Goal: Transaction & Acquisition: Purchase product/service

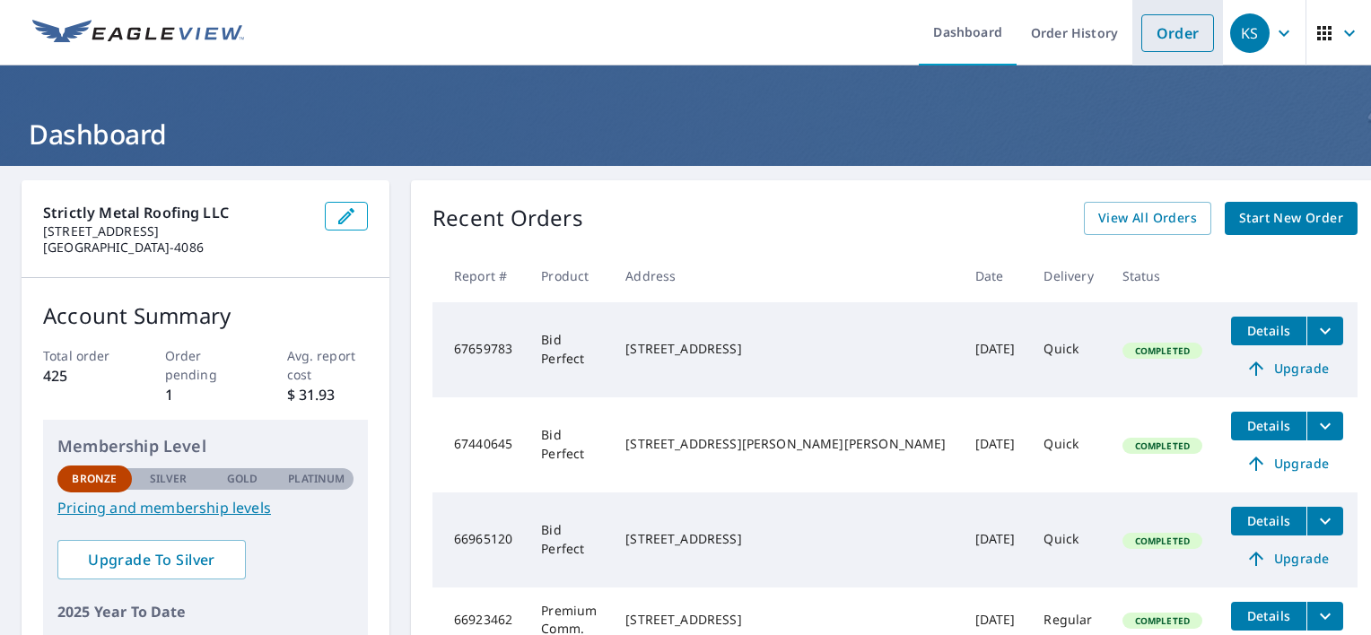
click at [1161, 33] on link "Order" at bounding box center [1177, 33] width 73 height 38
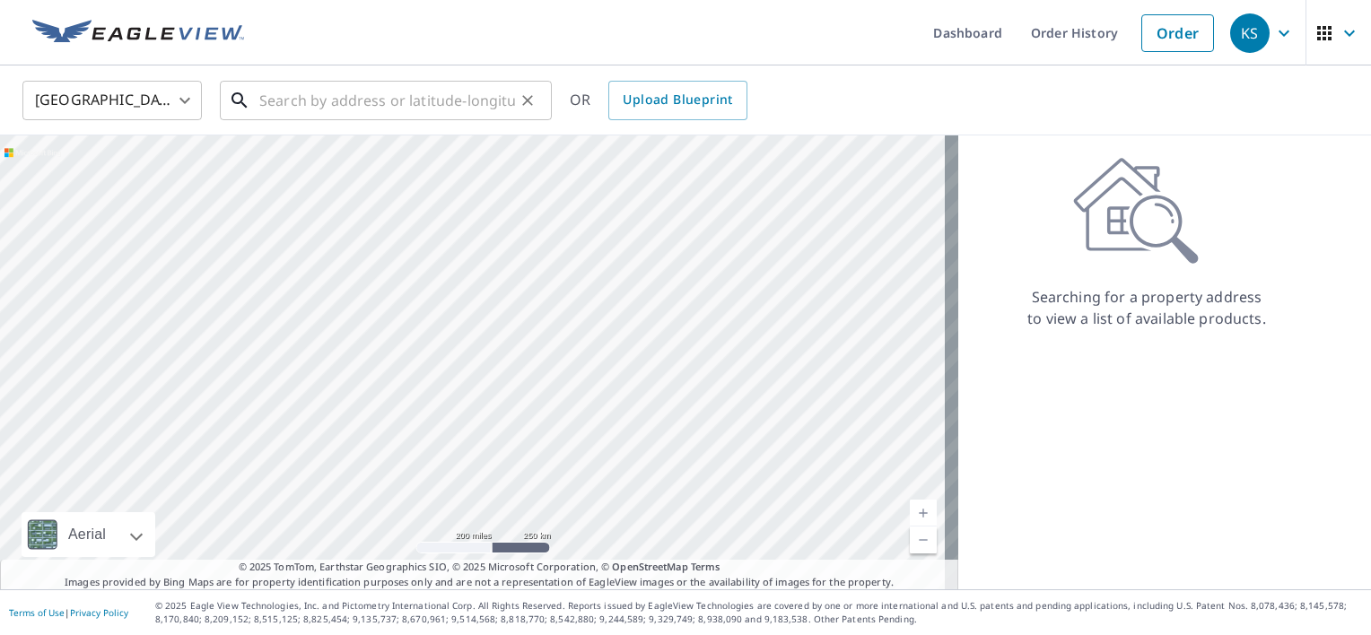
click at [423, 91] on input "text" at bounding box center [387, 100] width 256 height 50
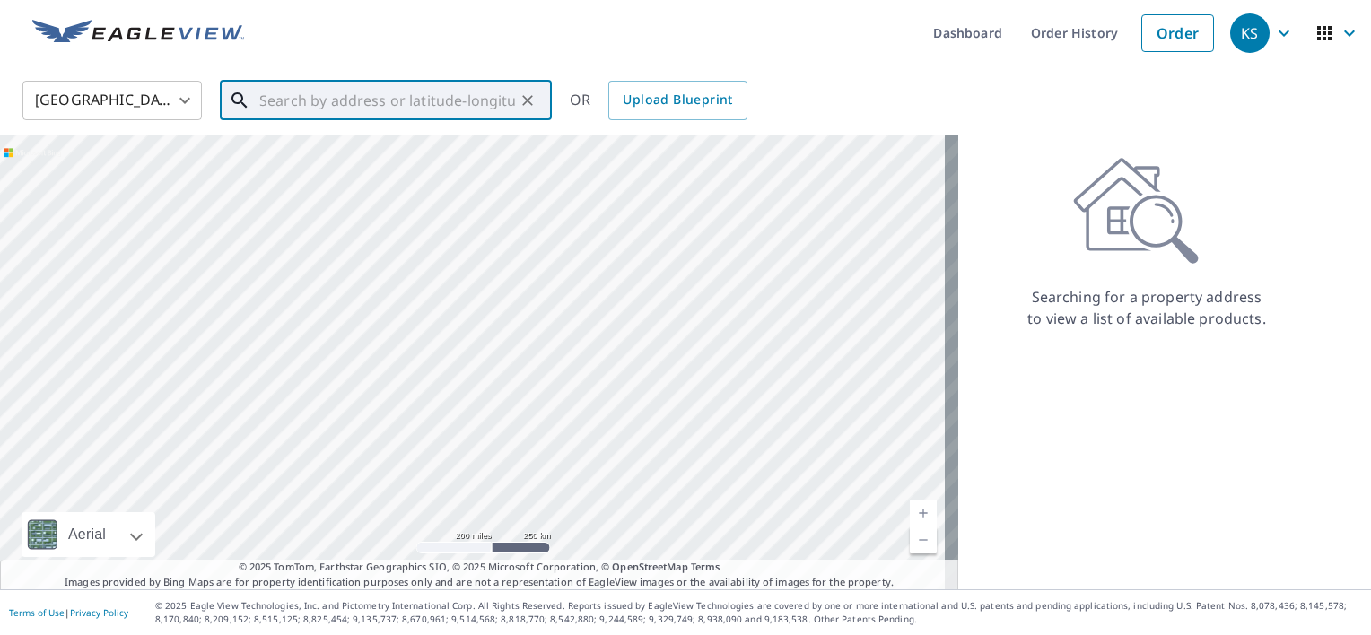
drag, startPoint x: 423, startPoint y: 90, endPoint x: 341, endPoint y: 97, distance: 82.8
click at [341, 97] on input "text" at bounding box center [387, 100] width 256 height 50
click at [1052, 29] on link "Order History" at bounding box center [1074, 32] width 116 height 65
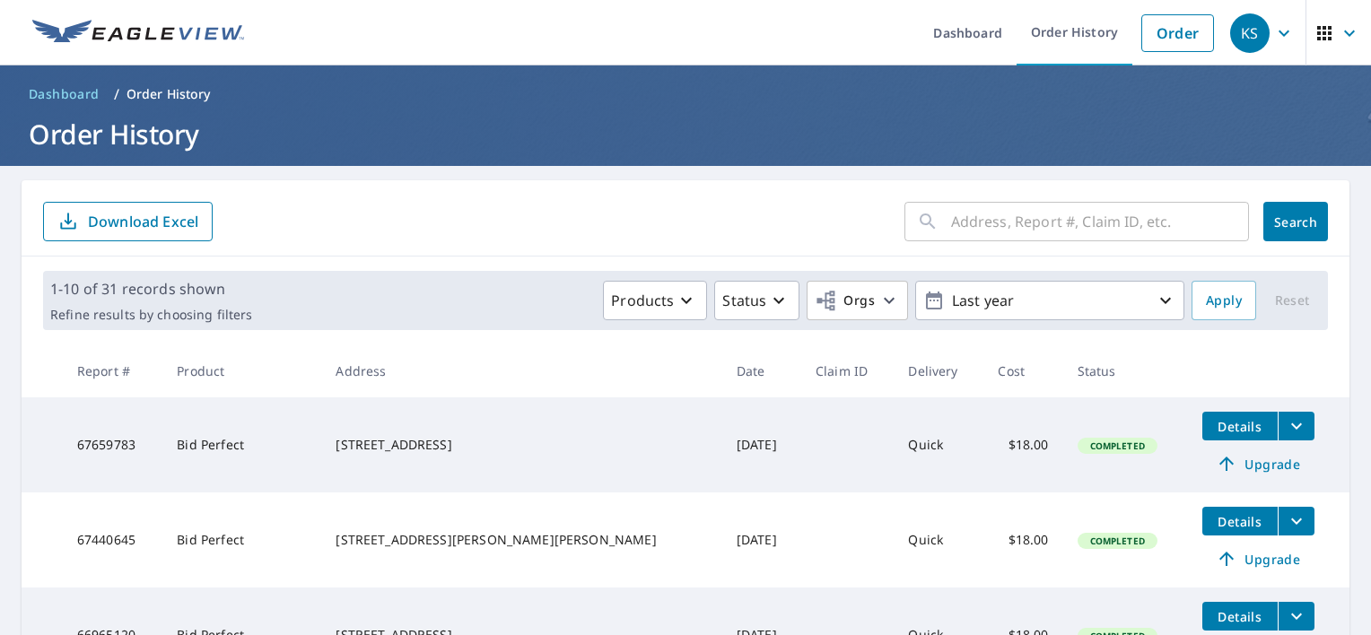
drag, startPoint x: 371, startPoint y: 439, endPoint x: 489, endPoint y: 454, distance: 118.5
click at [489, 454] on div "[STREET_ADDRESS]" at bounding box center [520, 445] width 371 height 18
drag, startPoint x: 489, startPoint y: 454, endPoint x: 406, endPoint y: 440, distance: 83.6
copy div "[STREET_ADDRESS]"
click at [1149, 35] on link "Order" at bounding box center [1177, 33] width 73 height 38
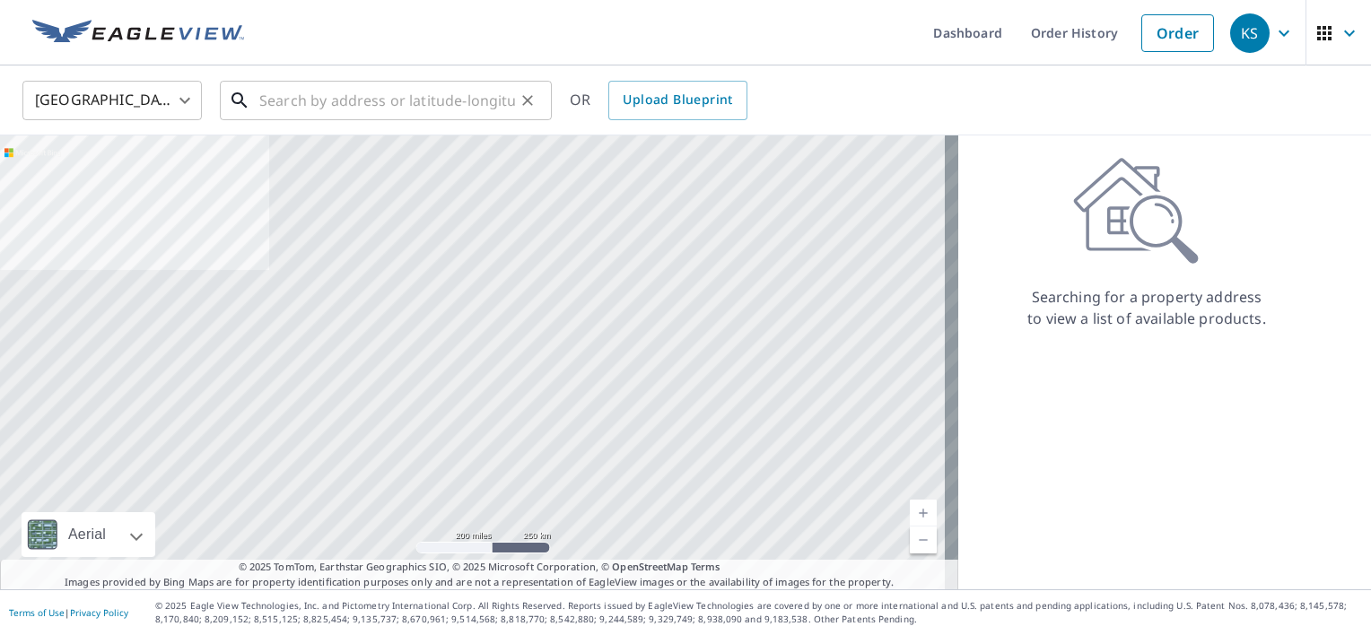
click at [329, 106] on input "text" at bounding box center [387, 100] width 256 height 50
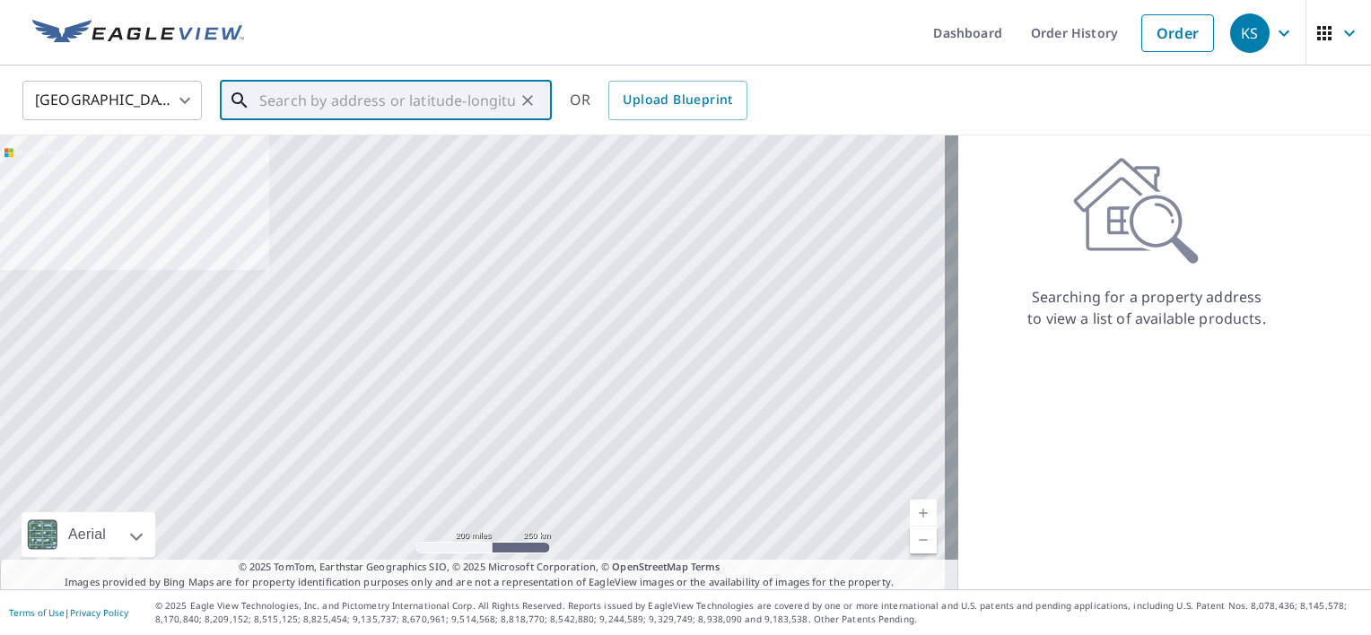
paste input "[STREET_ADDRESS]"
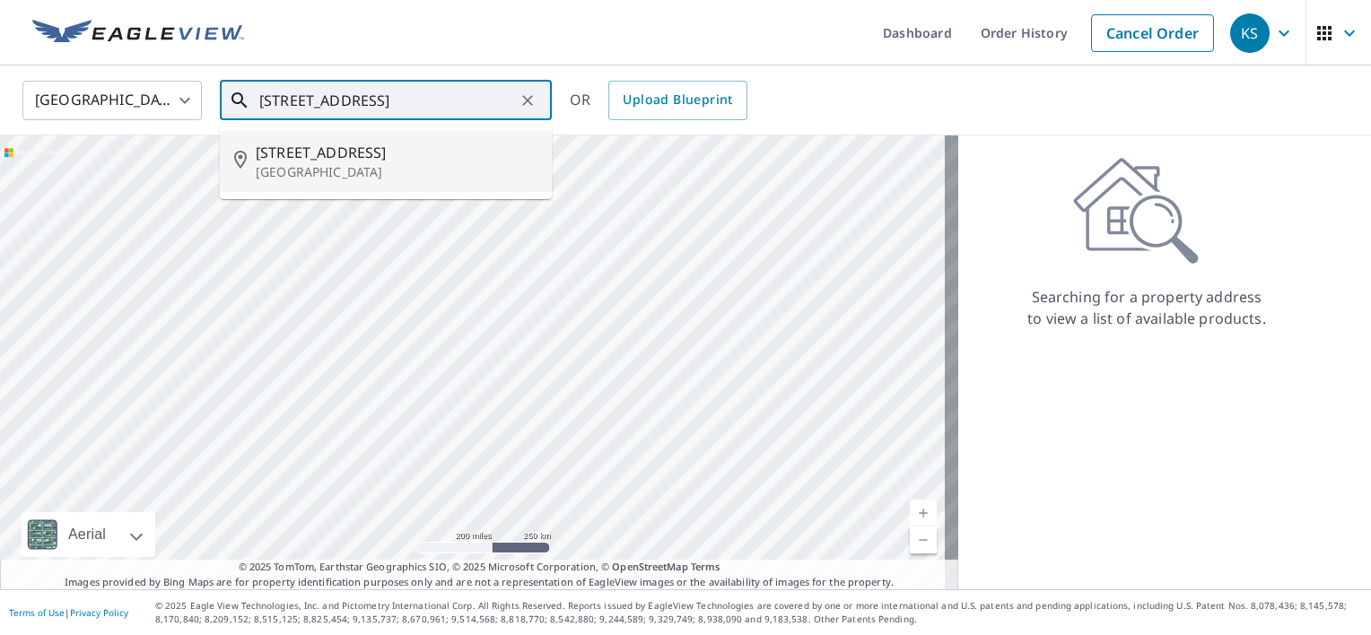
click at [291, 98] on input "[STREET_ADDRESS]" at bounding box center [387, 100] width 256 height 50
click at [238, 160] on icon at bounding box center [245, 162] width 22 height 22
type input "[STREET_ADDRESS]"
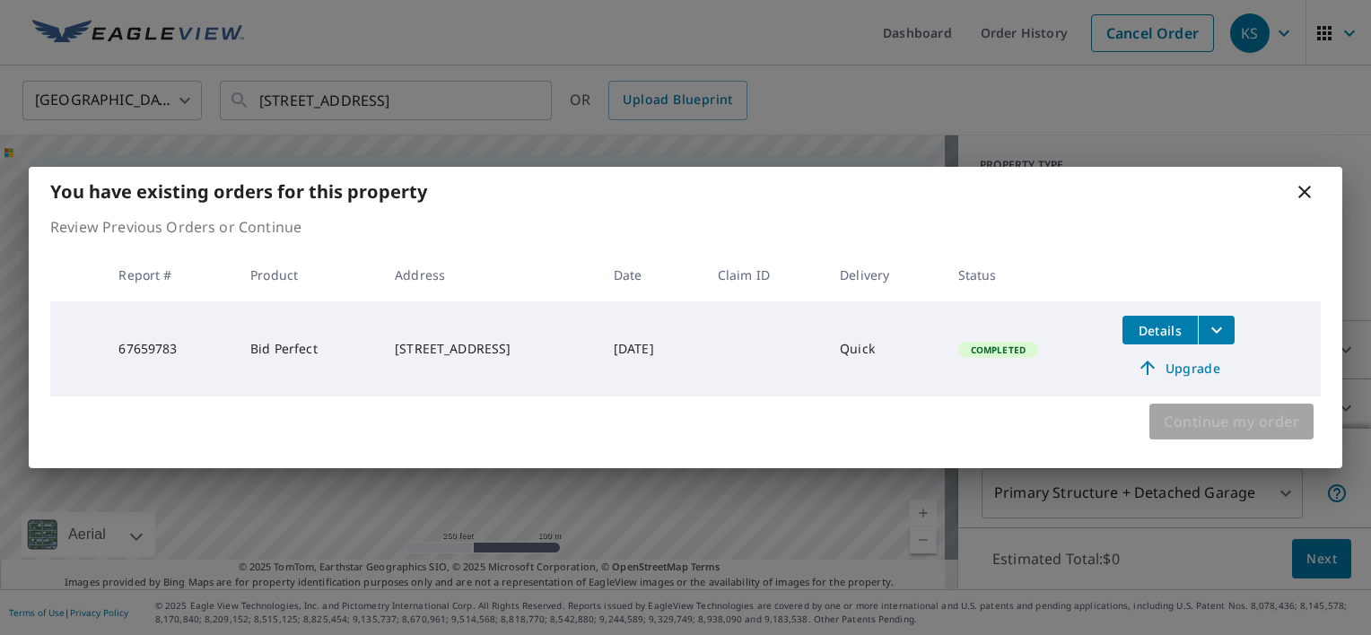
click at [1195, 425] on span "Continue my order" at bounding box center [1230, 421] width 135 height 25
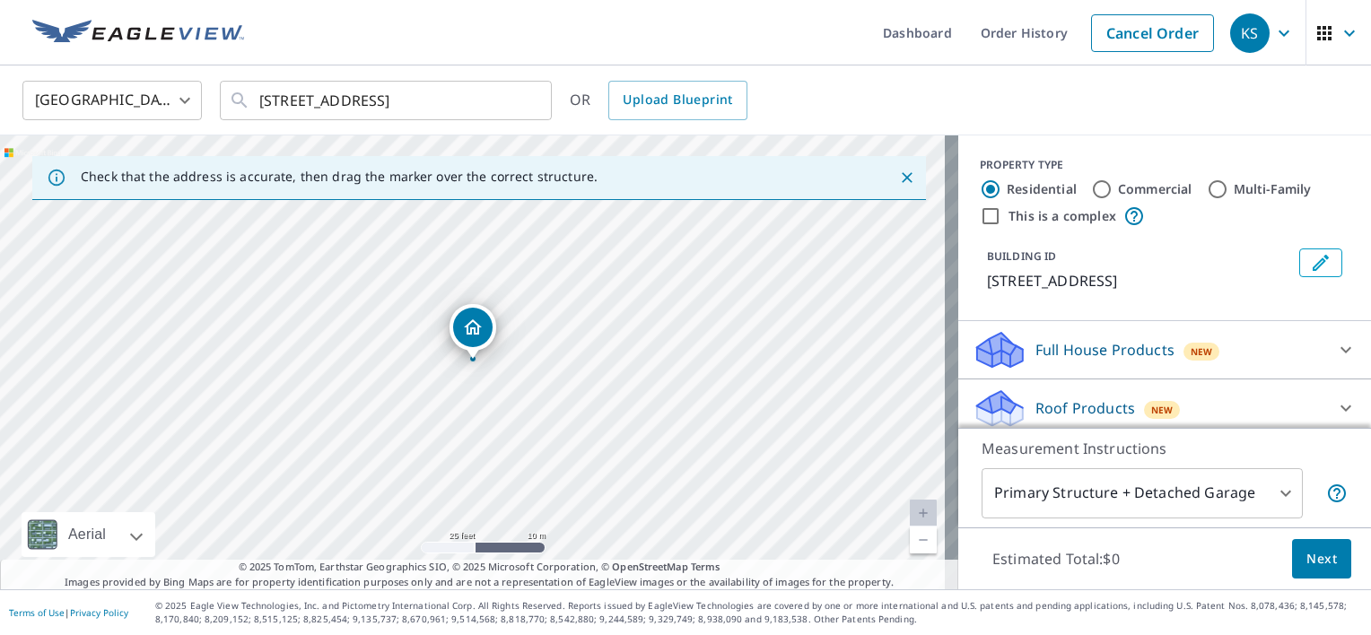
click at [356, 292] on div "[STREET_ADDRESS]" at bounding box center [479, 362] width 958 height 454
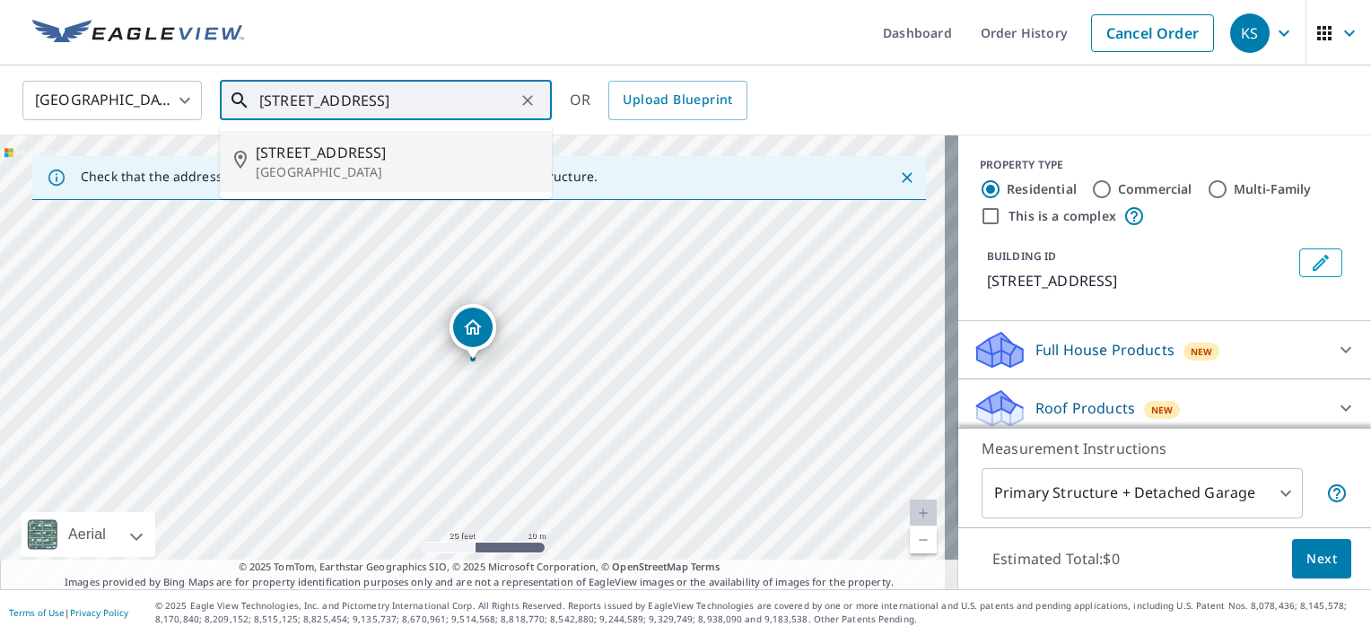
drag, startPoint x: 492, startPoint y: 104, endPoint x: 258, endPoint y: 102, distance: 233.2
click at [258, 102] on div "[STREET_ADDRESS] ​" at bounding box center [386, 100] width 332 height 39
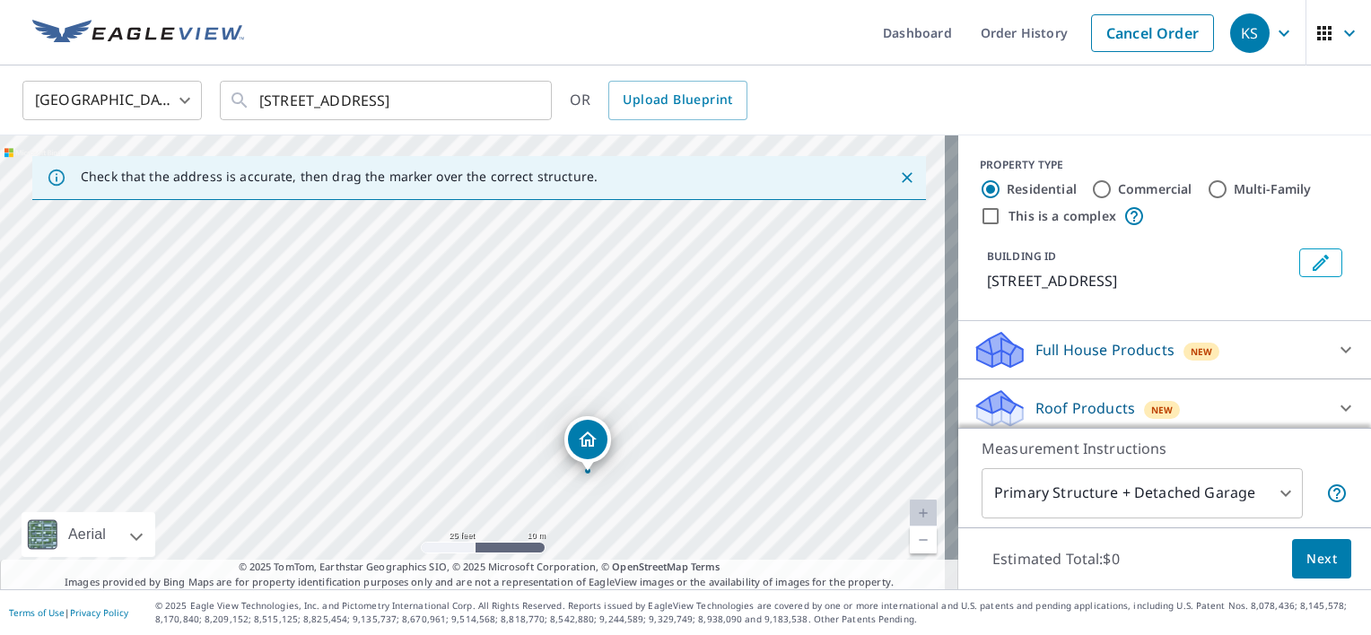
drag, startPoint x: 464, startPoint y: 322, endPoint x: 579, endPoint y: 434, distance: 160.5
drag, startPoint x: 497, startPoint y: 394, endPoint x: 646, endPoint y: 440, distance: 155.8
click at [646, 440] on div "[STREET_ADDRESS]" at bounding box center [479, 362] width 958 height 454
drag, startPoint x: 452, startPoint y: 366, endPoint x: 457, endPoint y: 405, distance: 39.7
click at [457, 406] on div "[STREET_ADDRESS]" at bounding box center [479, 362] width 958 height 454
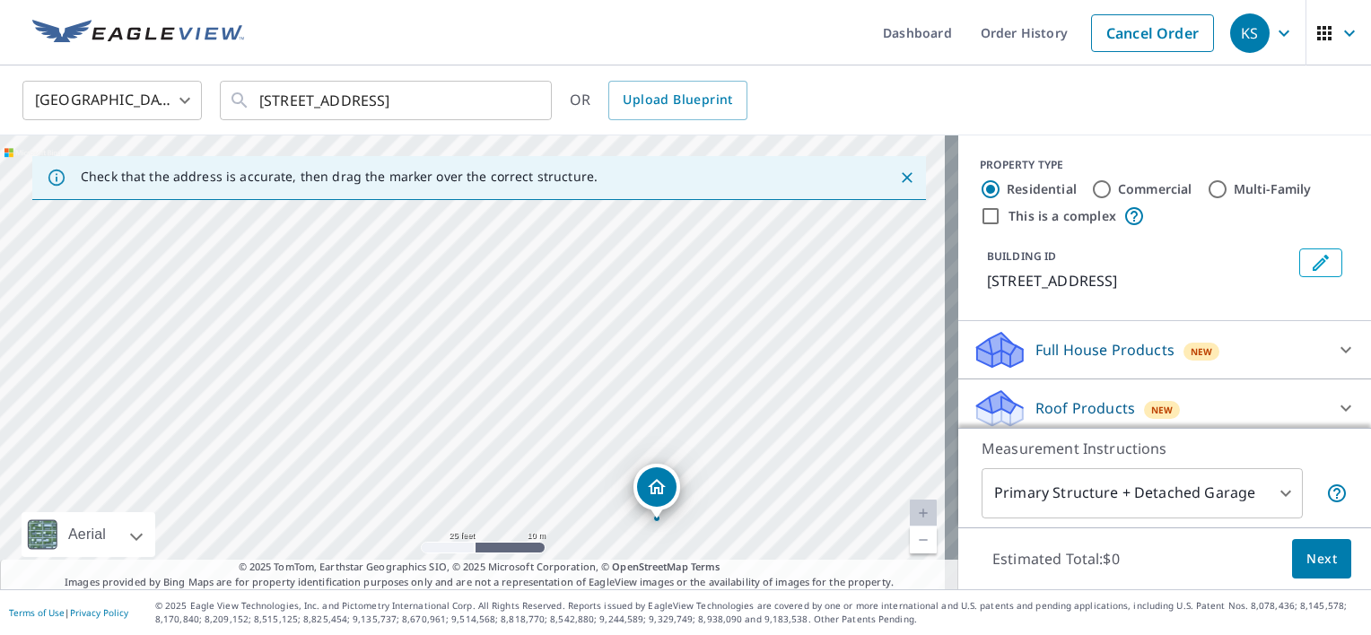
drag, startPoint x: 512, startPoint y: 359, endPoint x: 543, endPoint y: 426, distance: 73.9
click at [543, 426] on div "[STREET_ADDRESS]" at bounding box center [479, 362] width 958 height 454
drag, startPoint x: 546, startPoint y: 345, endPoint x: 583, endPoint y: 277, distance: 77.5
click at [583, 277] on div "[STREET_ADDRESS]" at bounding box center [479, 362] width 958 height 454
drag, startPoint x: 700, startPoint y: 420, endPoint x: 581, endPoint y: 311, distance: 160.6
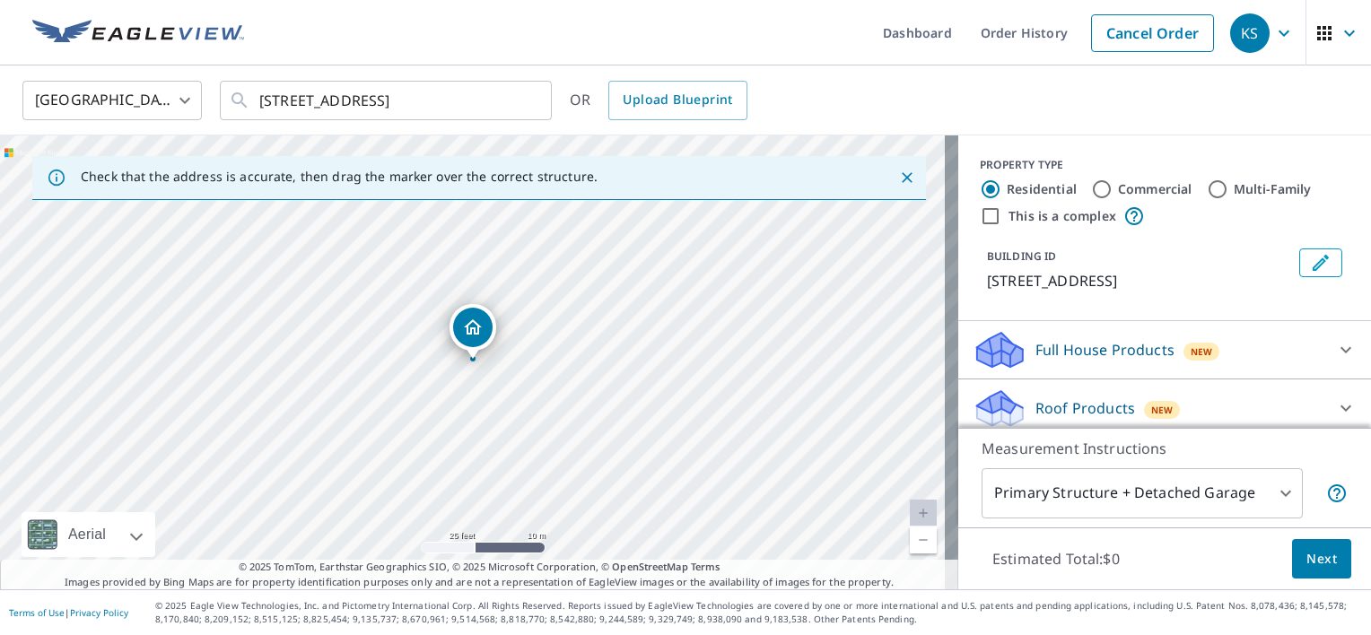
click at [1079, 405] on p "Roof Products" at bounding box center [1085, 408] width 100 height 22
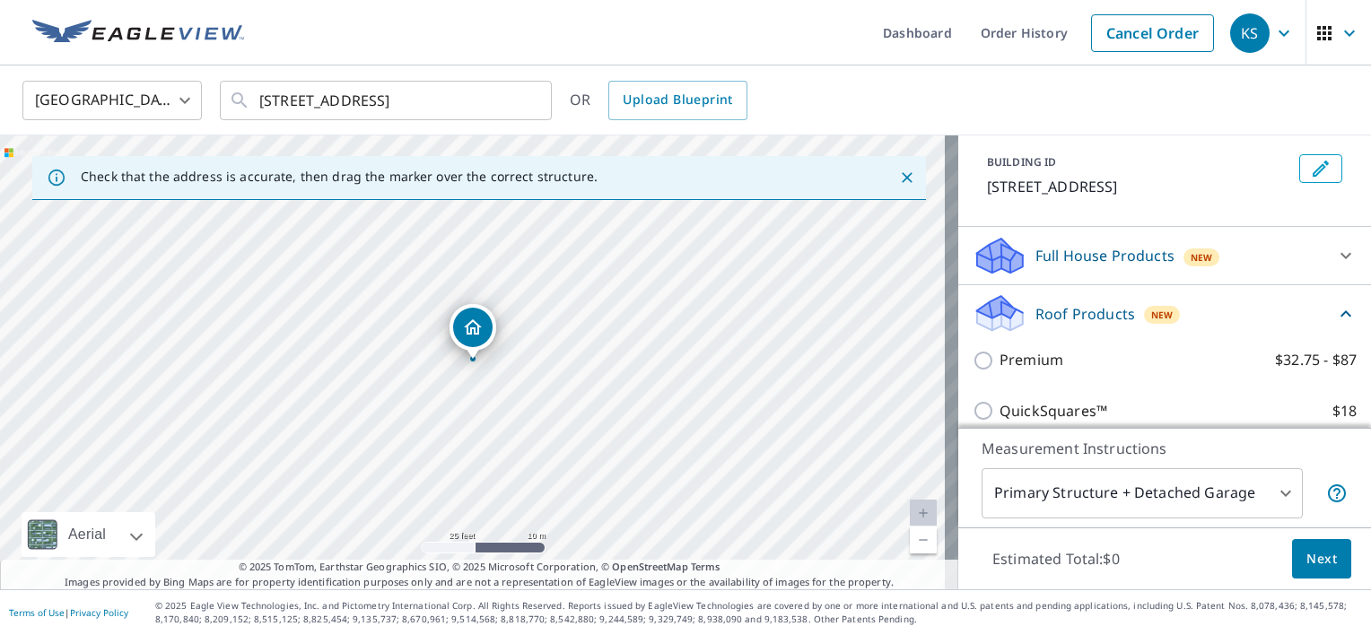
scroll to position [179, 0]
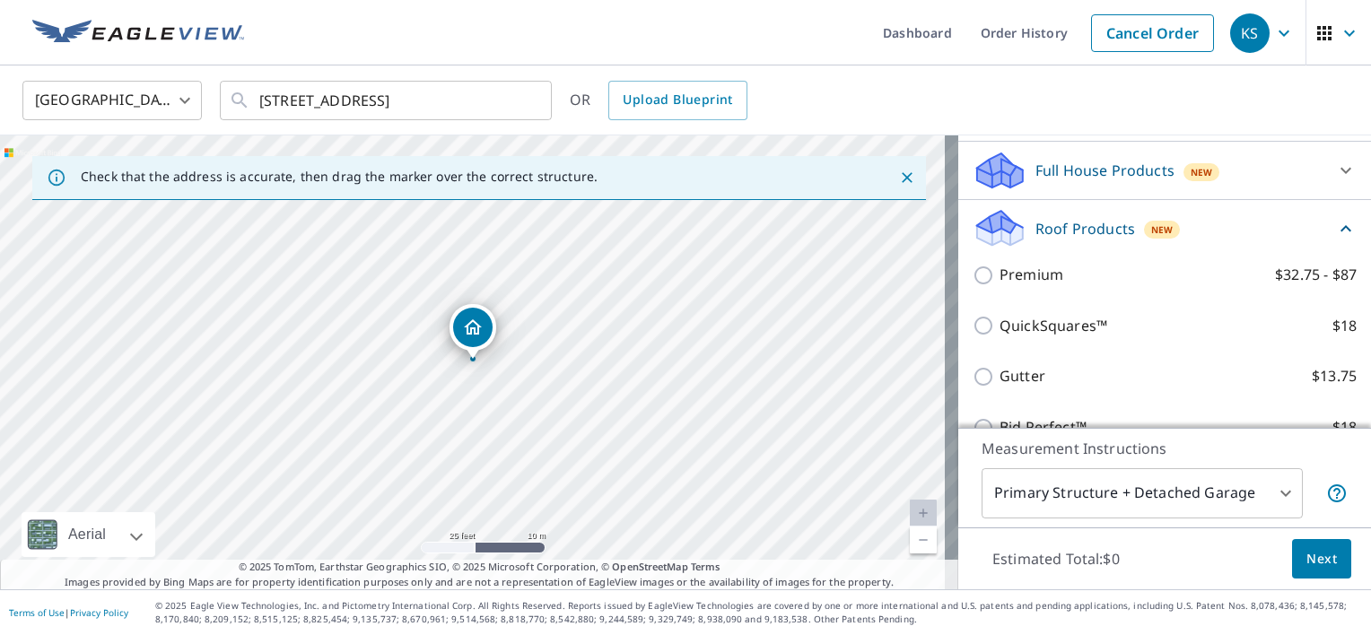
click at [1075, 226] on p "Roof Products" at bounding box center [1085, 229] width 100 height 22
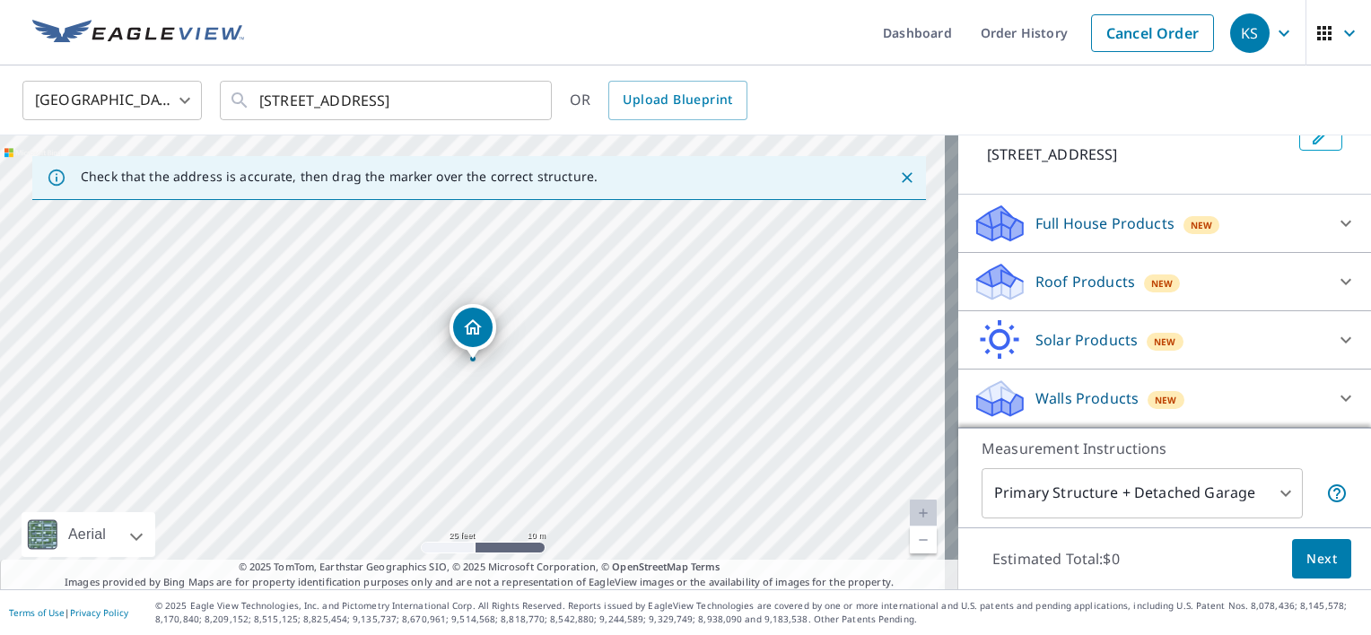
scroll to position [126, 0]
click at [1073, 270] on div "Roof Products New" at bounding box center [1148, 283] width 352 height 42
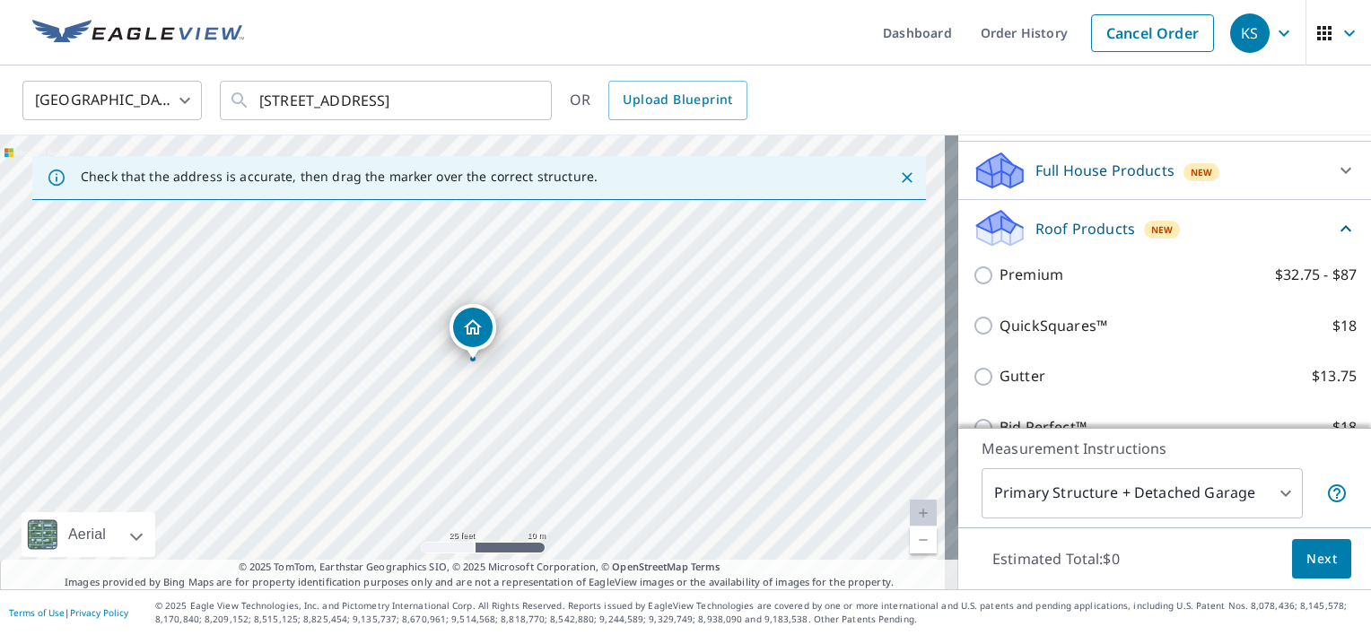
scroll to position [269, 0]
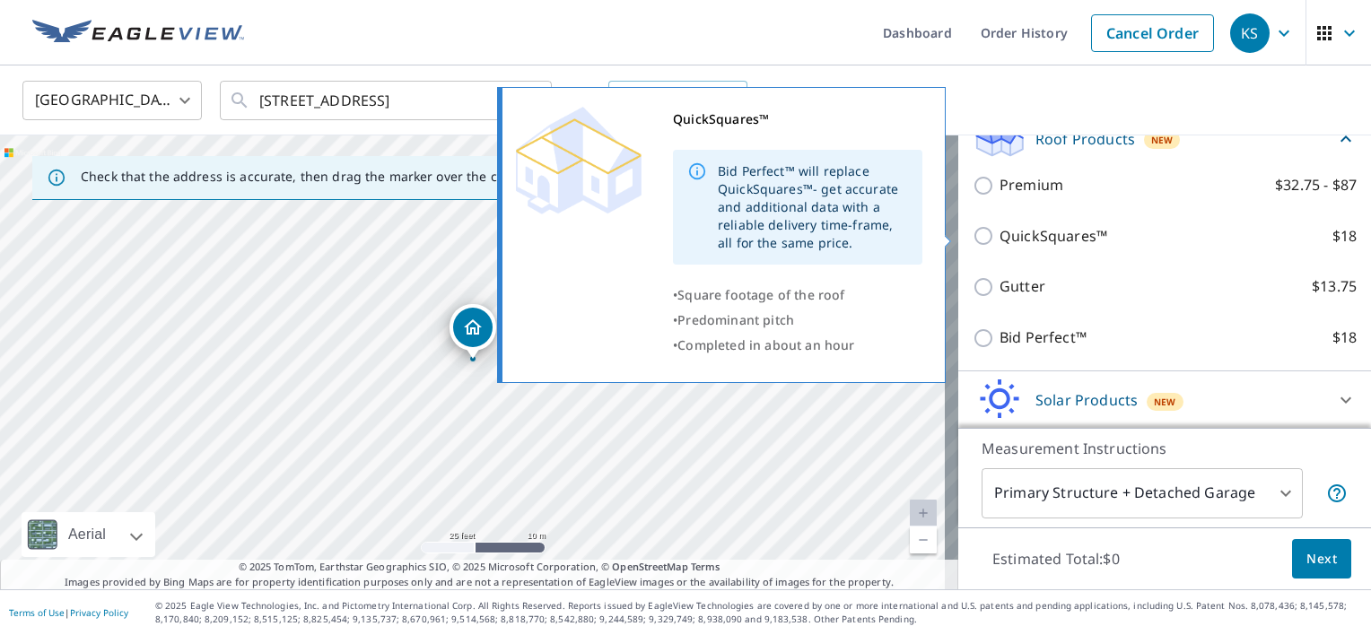
click at [972, 235] on input "QuickSquares™ $18" at bounding box center [985, 236] width 27 height 22
checkbox input "true"
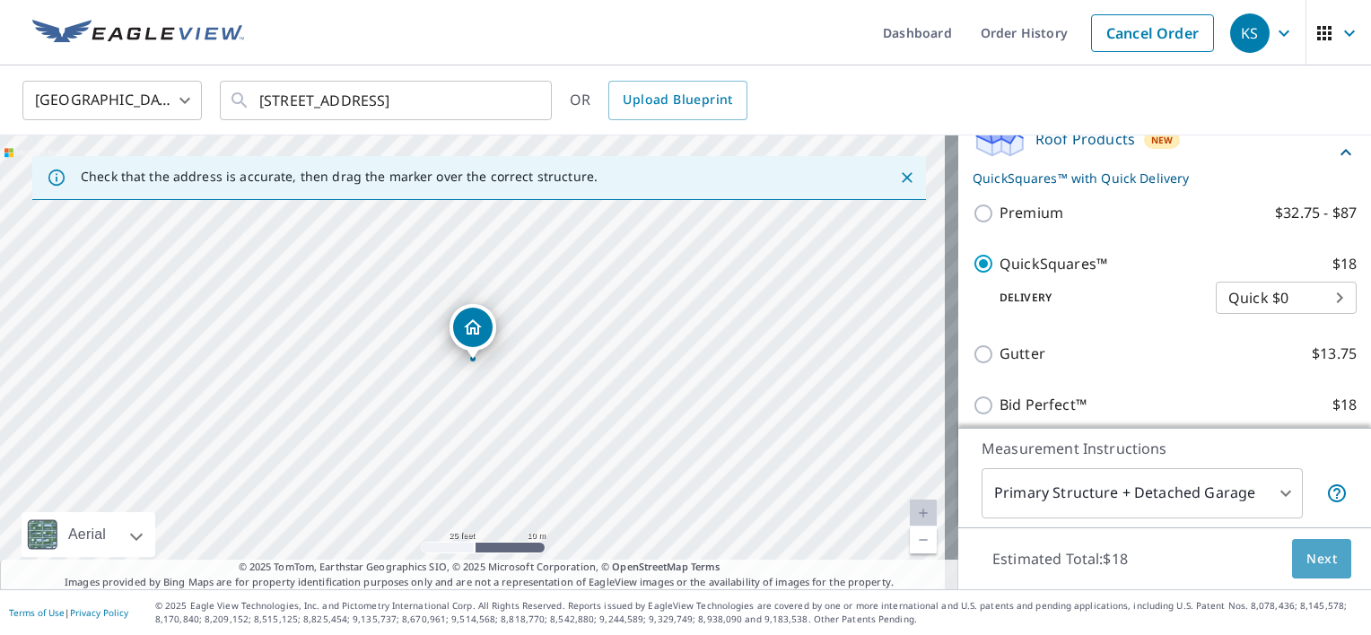
click at [1306, 555] on span "Next" at bounding box center [1321, 559] width 30 height 22
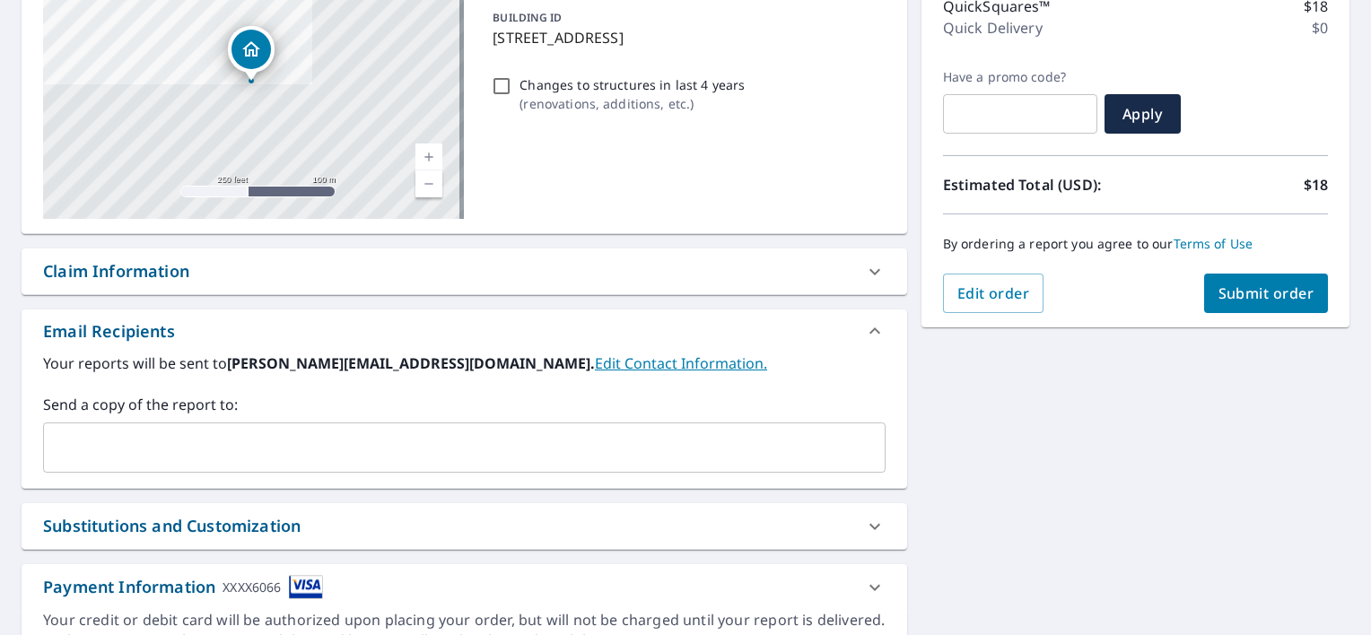
scroll to position [335, 0]
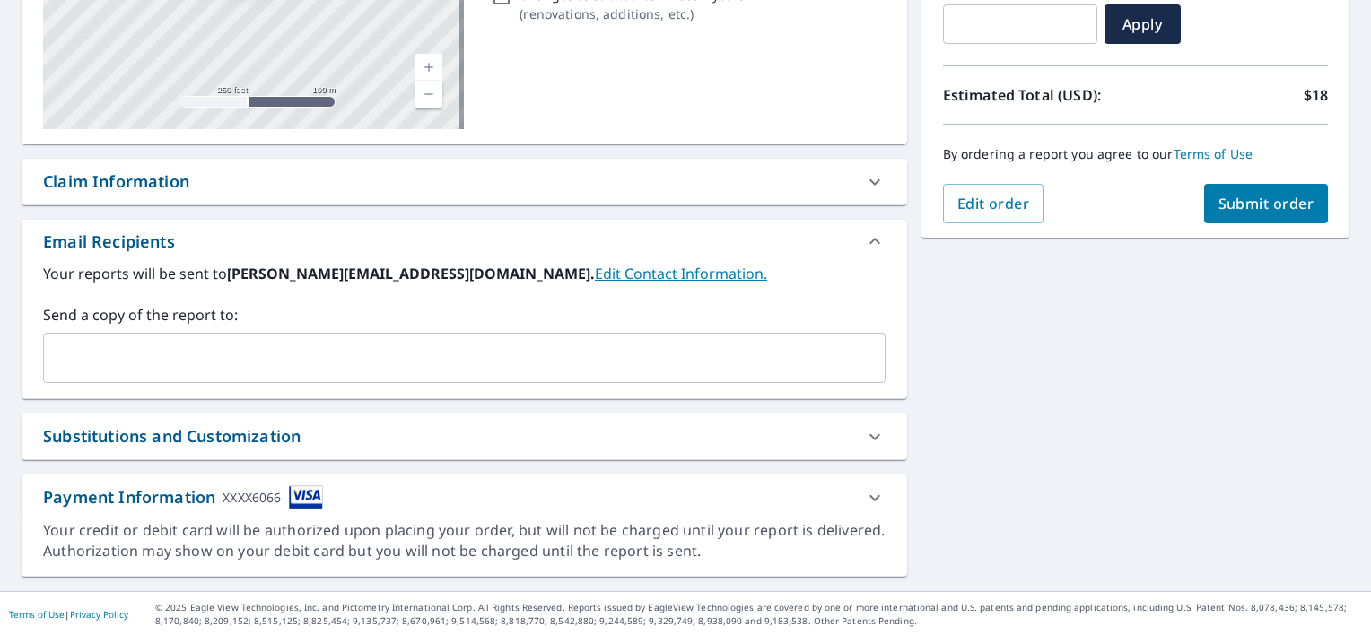
click at [193, 362] on input "text" at bounding box center [450, 358] width 799 height 34
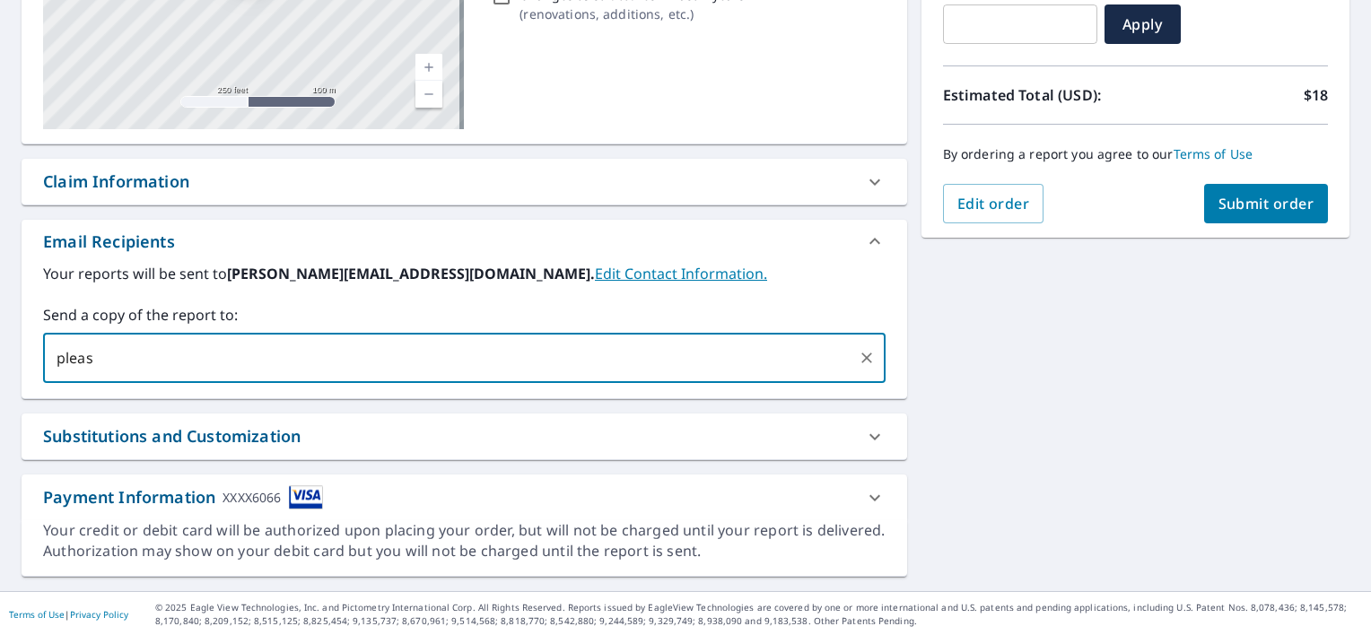
type input "please"
checkbox input "true"
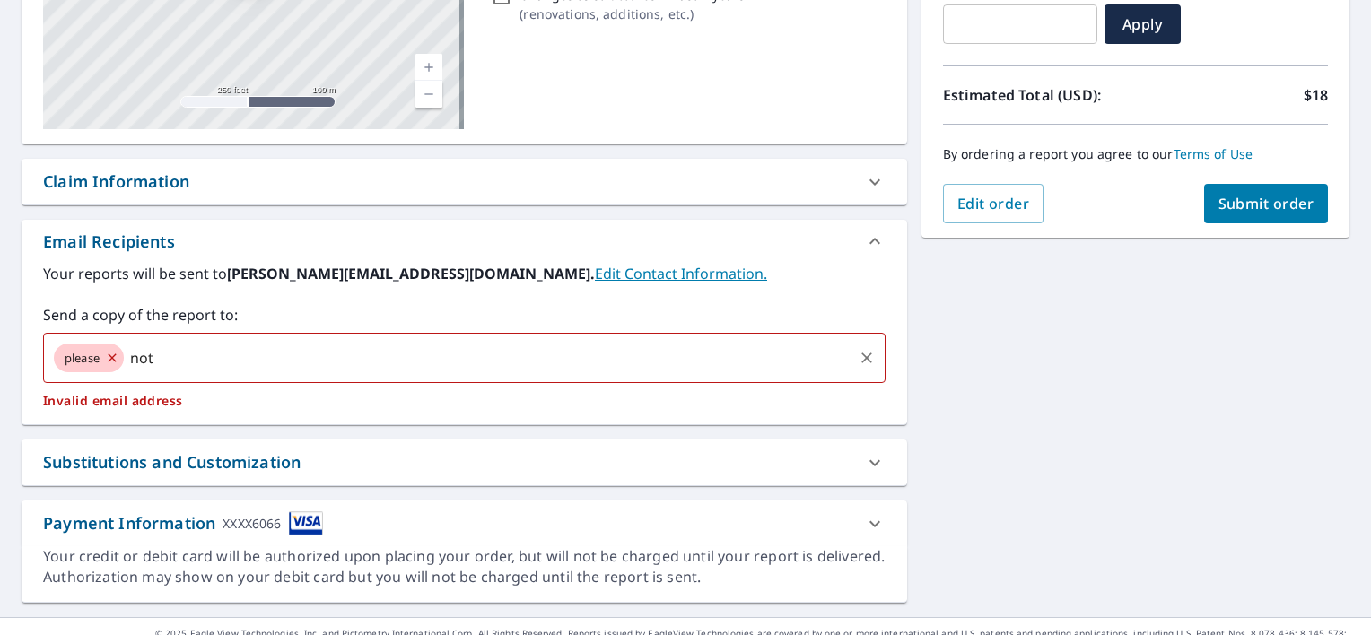
type input "note"
checkbox input "true"
type input "that"
checkbox input "true"
type input "you"
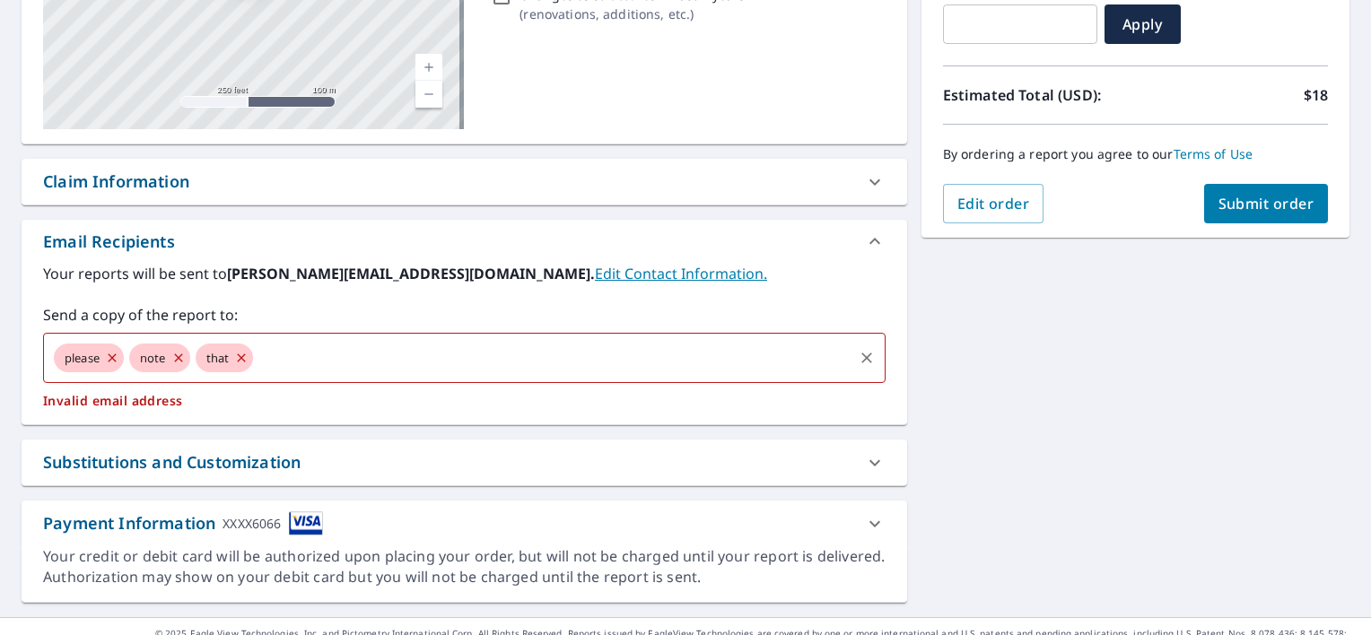
checkbox input "true"
type input "have"
checkbox input "true"
type input "2"
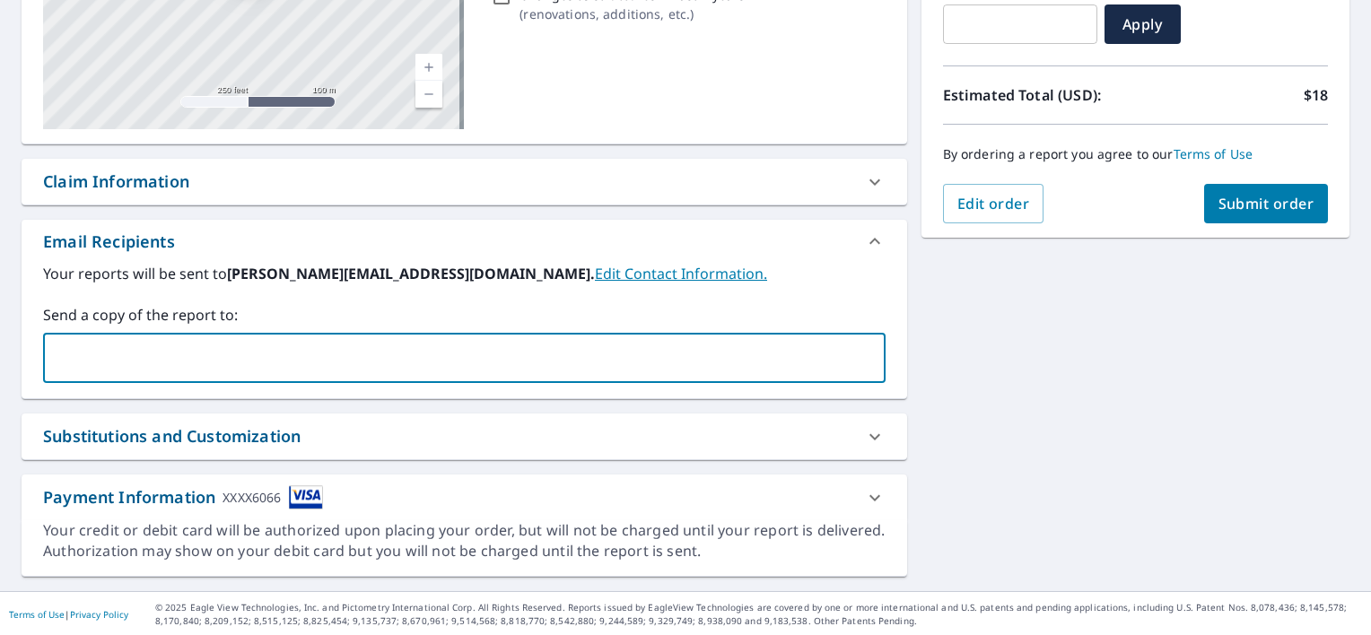
click at [382, 421] on div "Substitutions and Customization" at bounding box center [464, 437] width 885 height 46
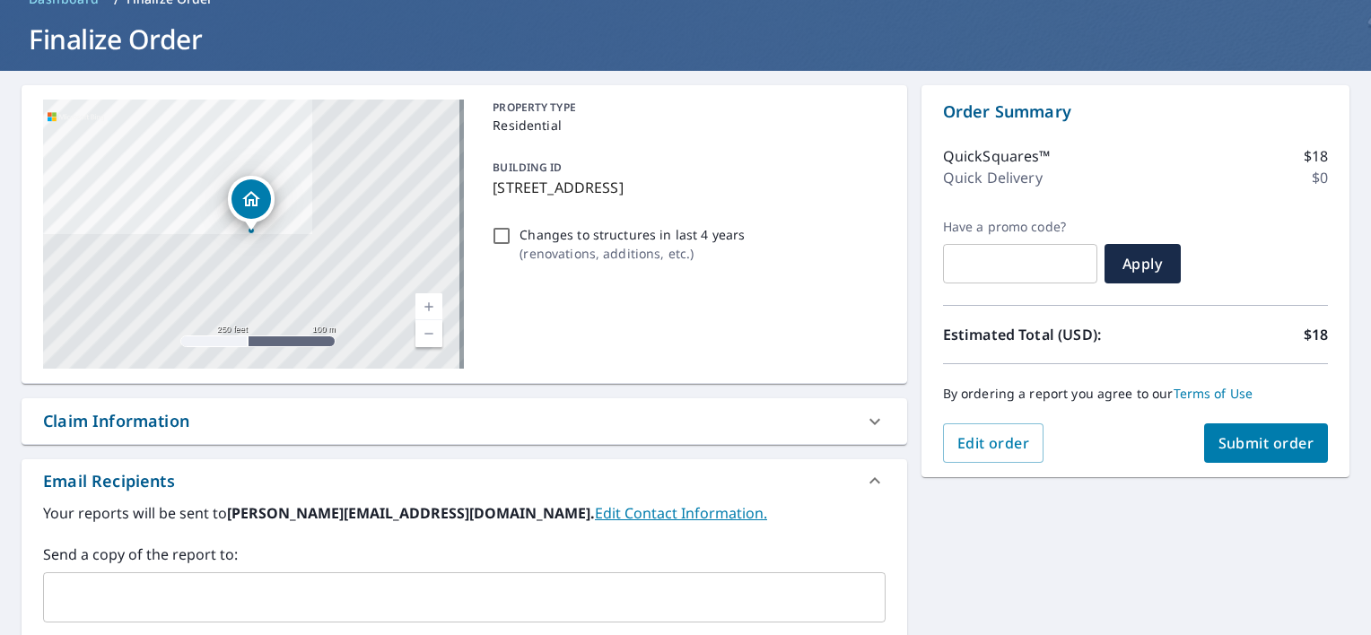
scroll to position [0, 0]
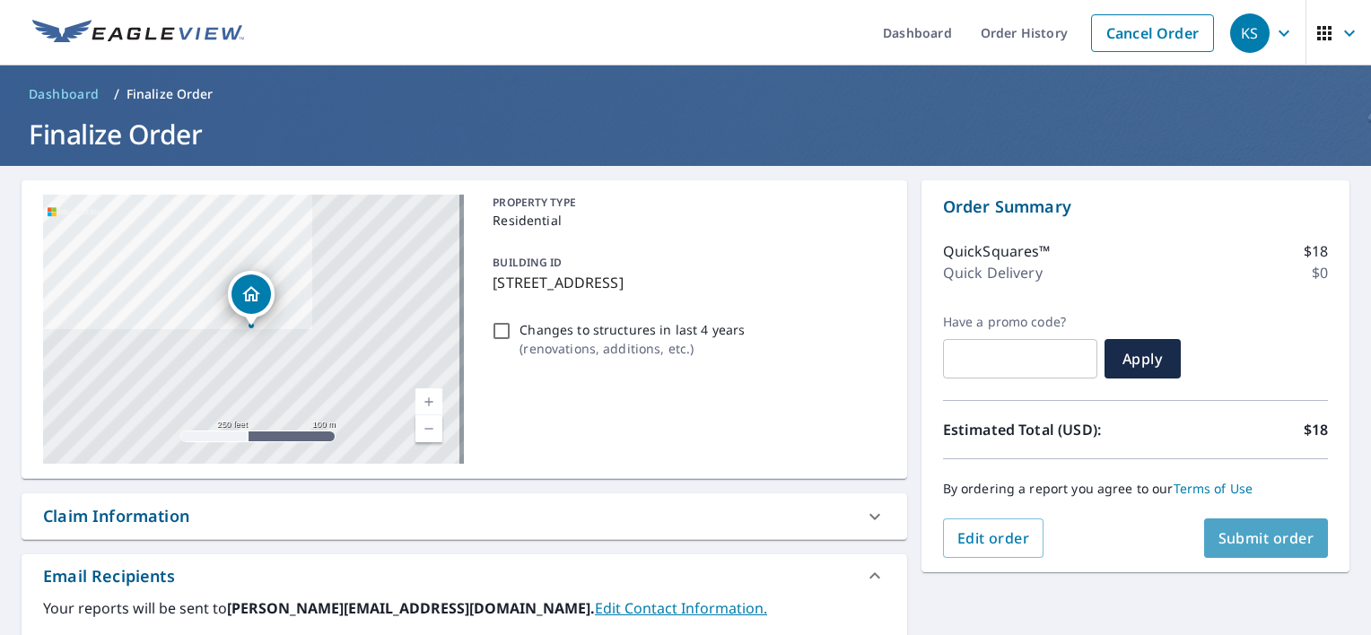
click at [1234, 547] on span "Submit order" at bounding box center [1266, 538] width 96 height 20
checkbox input "true"
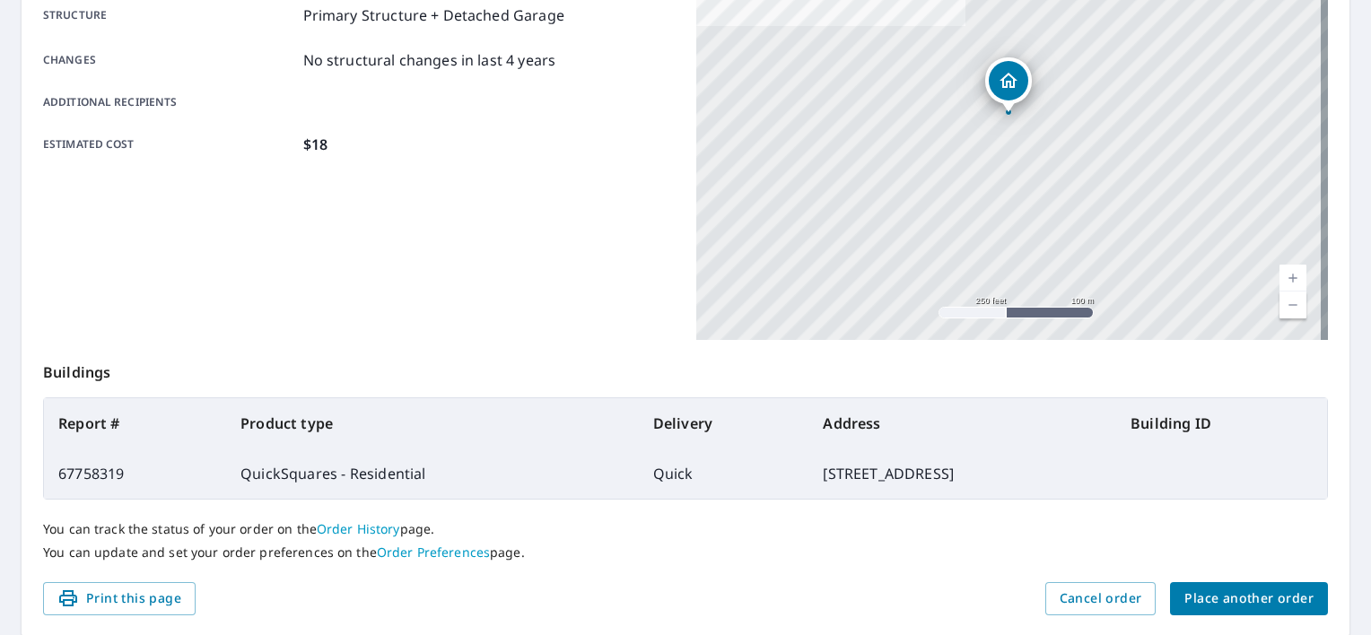
scroll to position [420, 0]
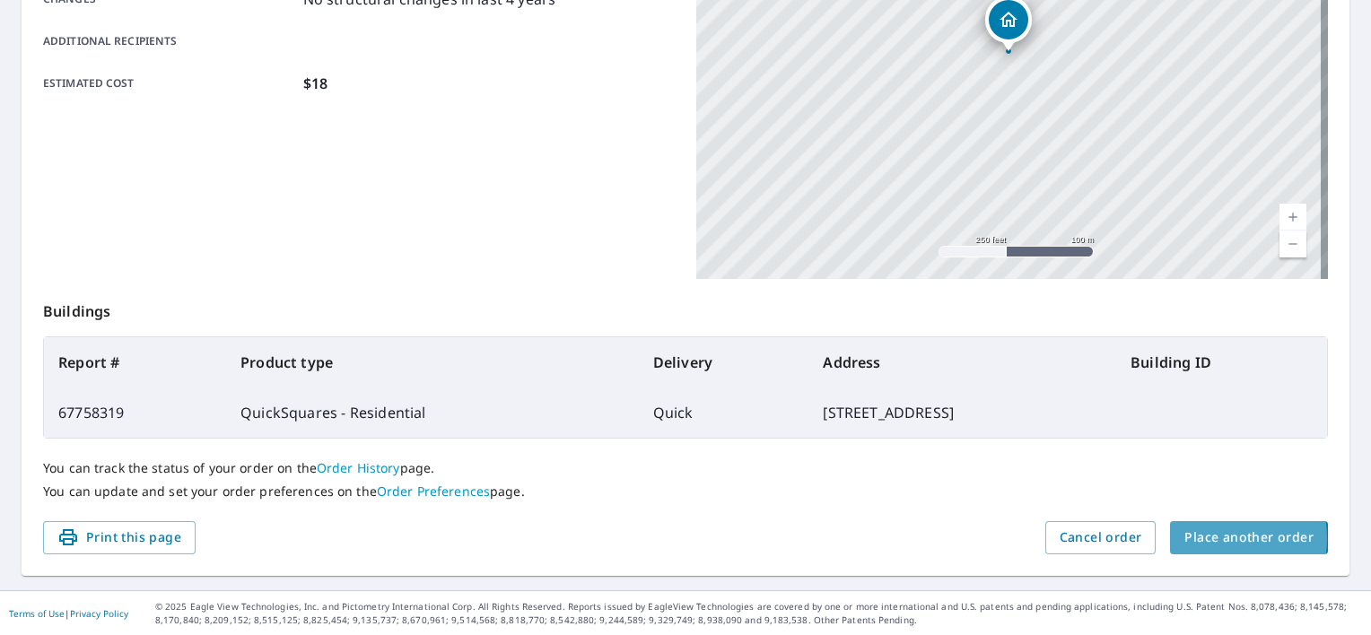
click at [1193, 538] on span "Place another order" at bounding box center [1248, 538] width 129 height 22
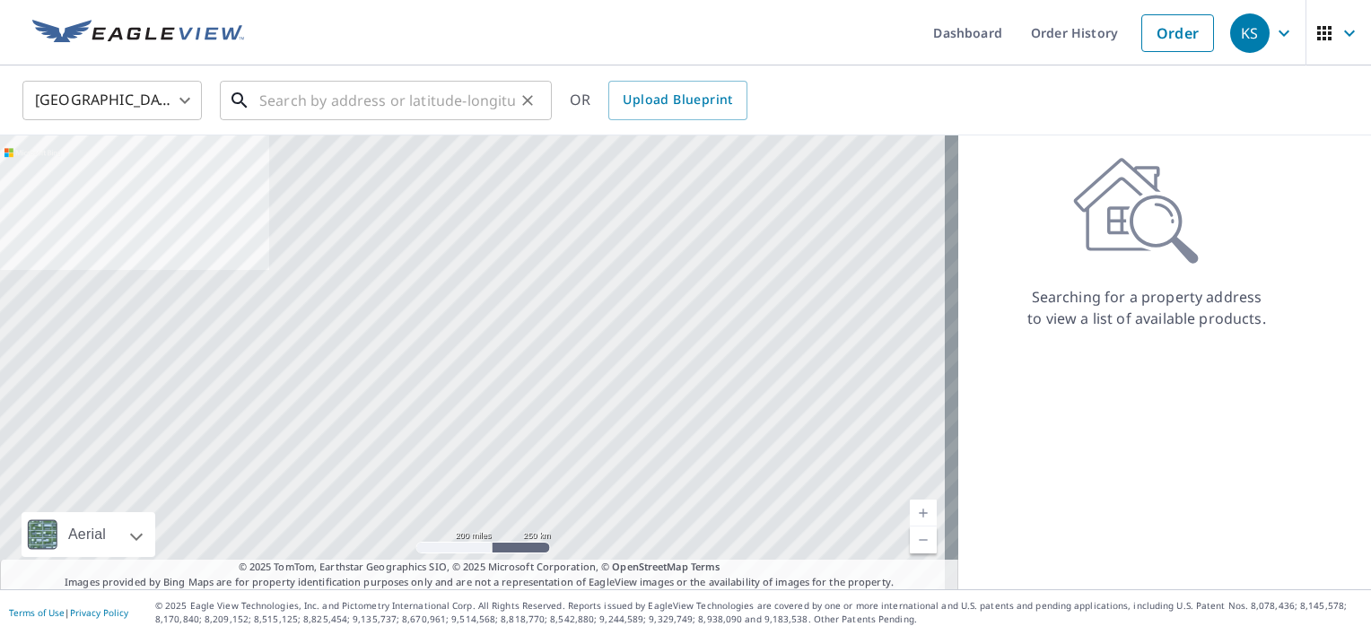
click at [327, 106] on input "text" at bounding box center [387, 100] width 256 height 50
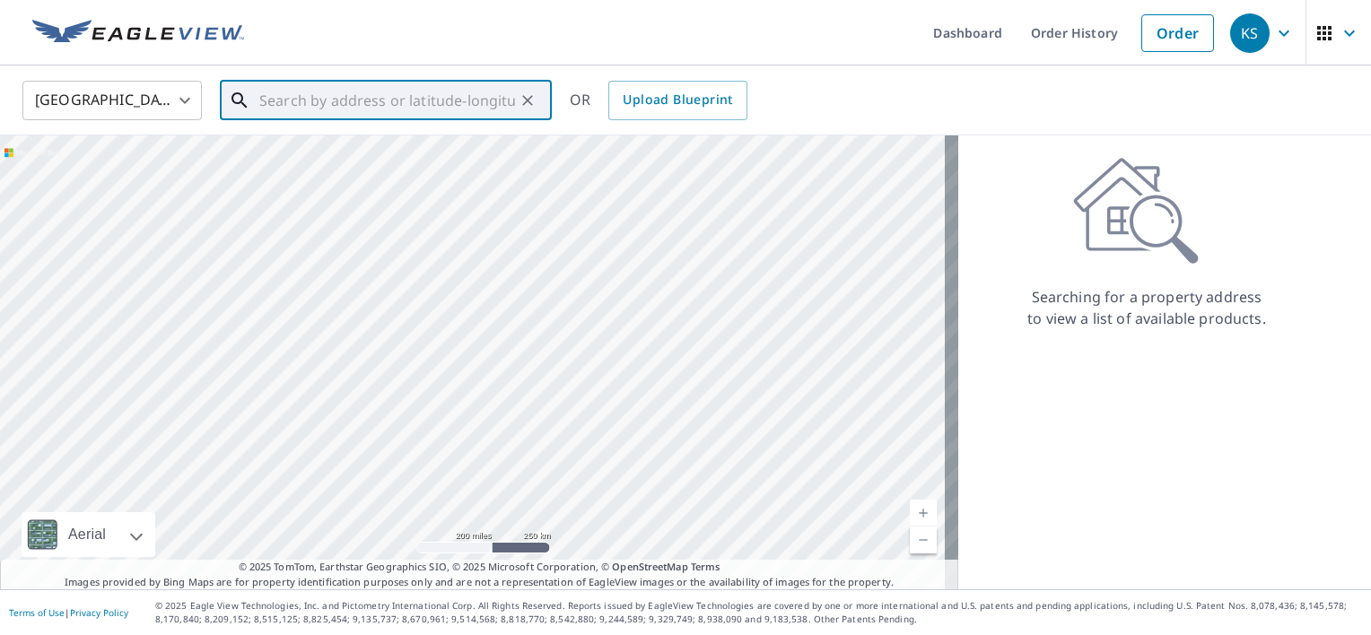
paste input "[STREET_ADDRESS] [GEOGRAPHIC_DATA], [GEOGRAPHIC_DATA] 77521"
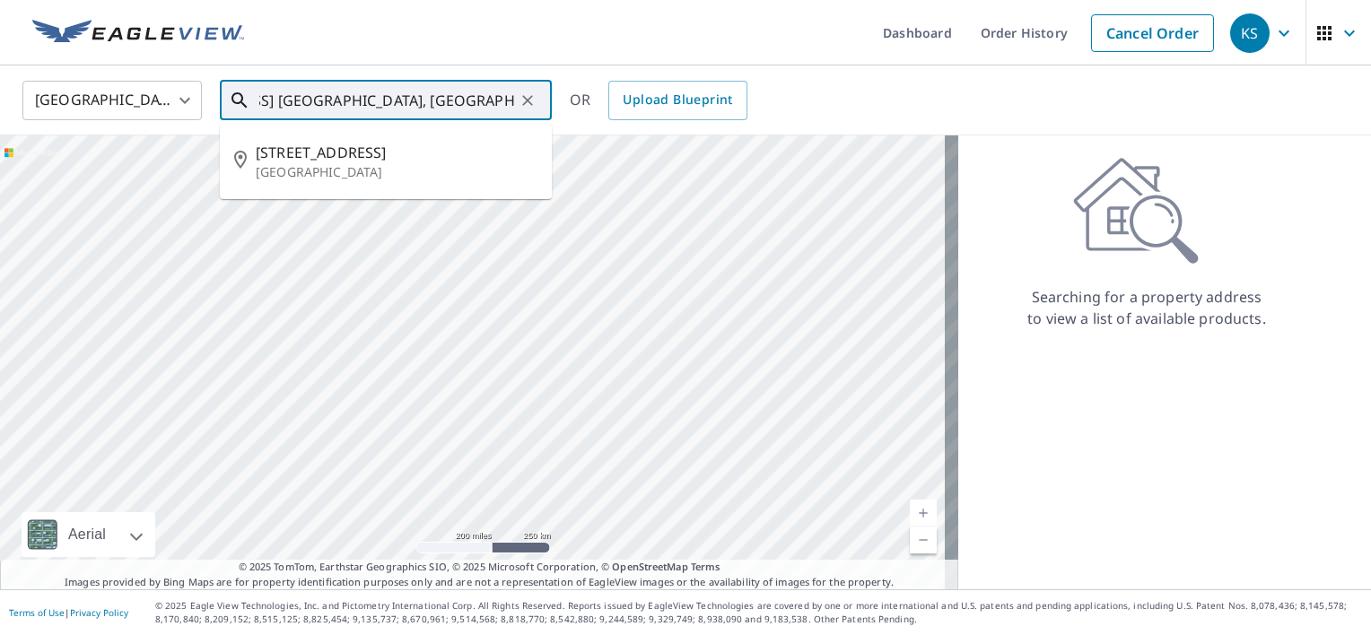
type input "[STREET_ADDRESS] [GEOGRAPHIC_DATA], [GEOGRAPHIC_DATA] 77521"
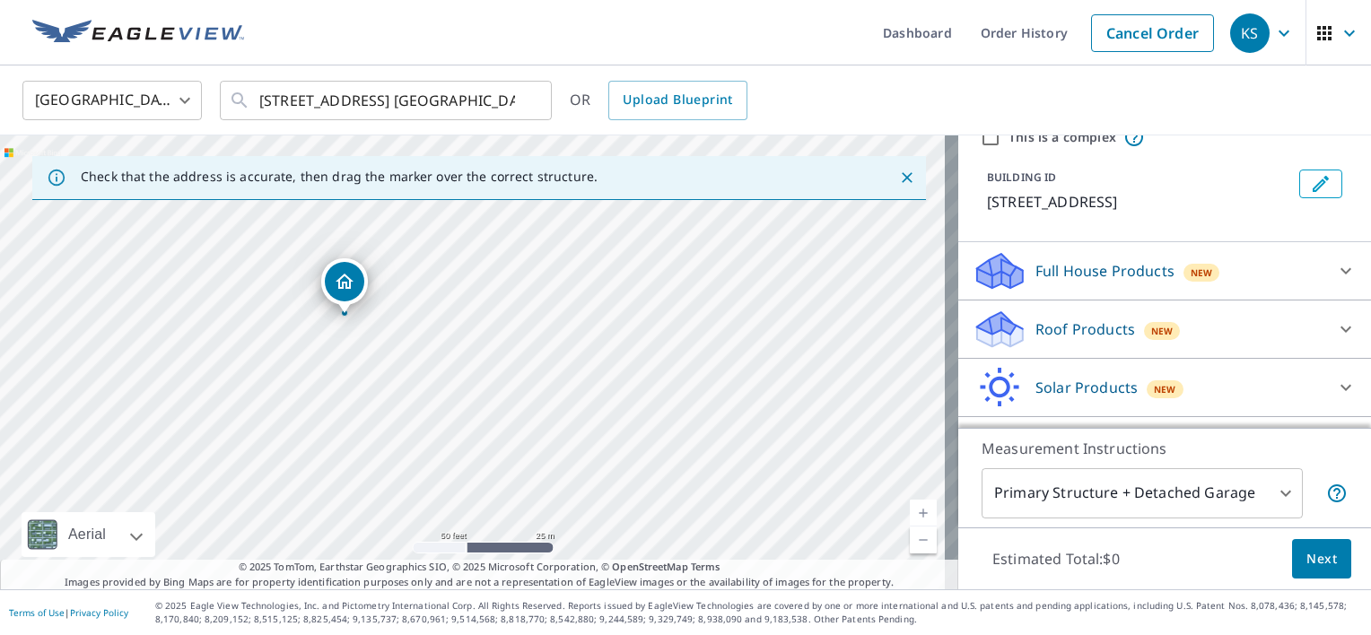
scroll to position [90, 0]
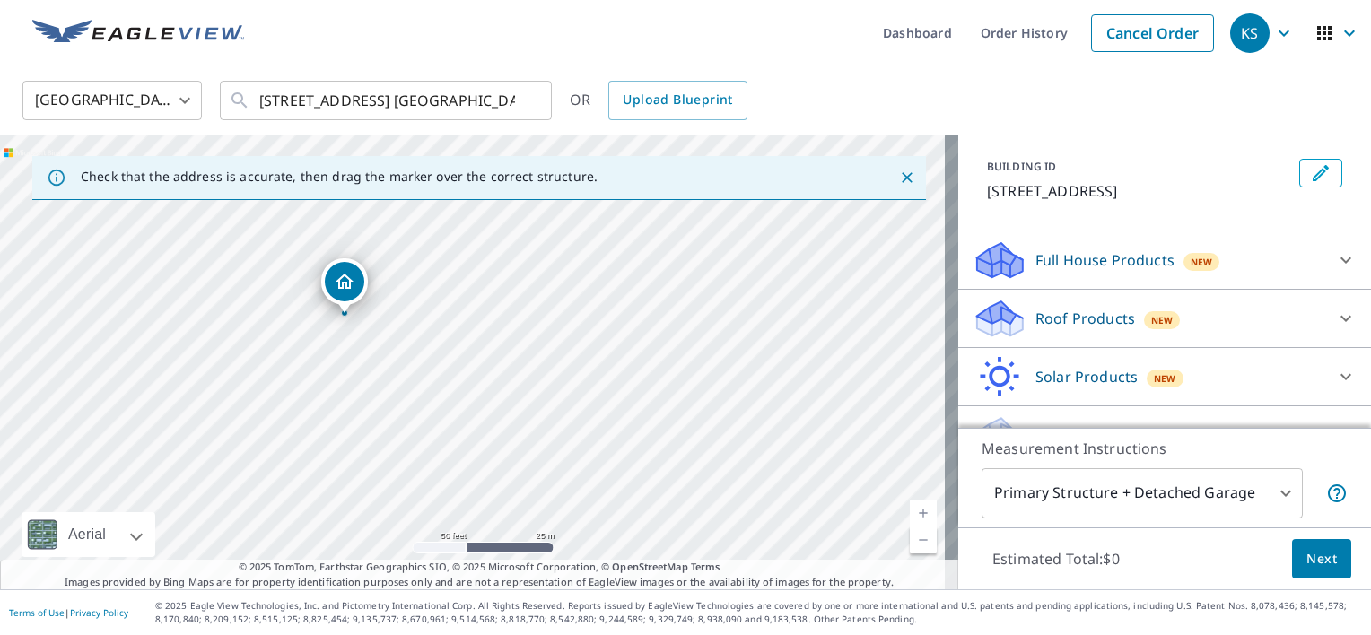
click at [1036, 327] on div "Roof Products New" at bounding box center [1148, 319] width 352 height 42
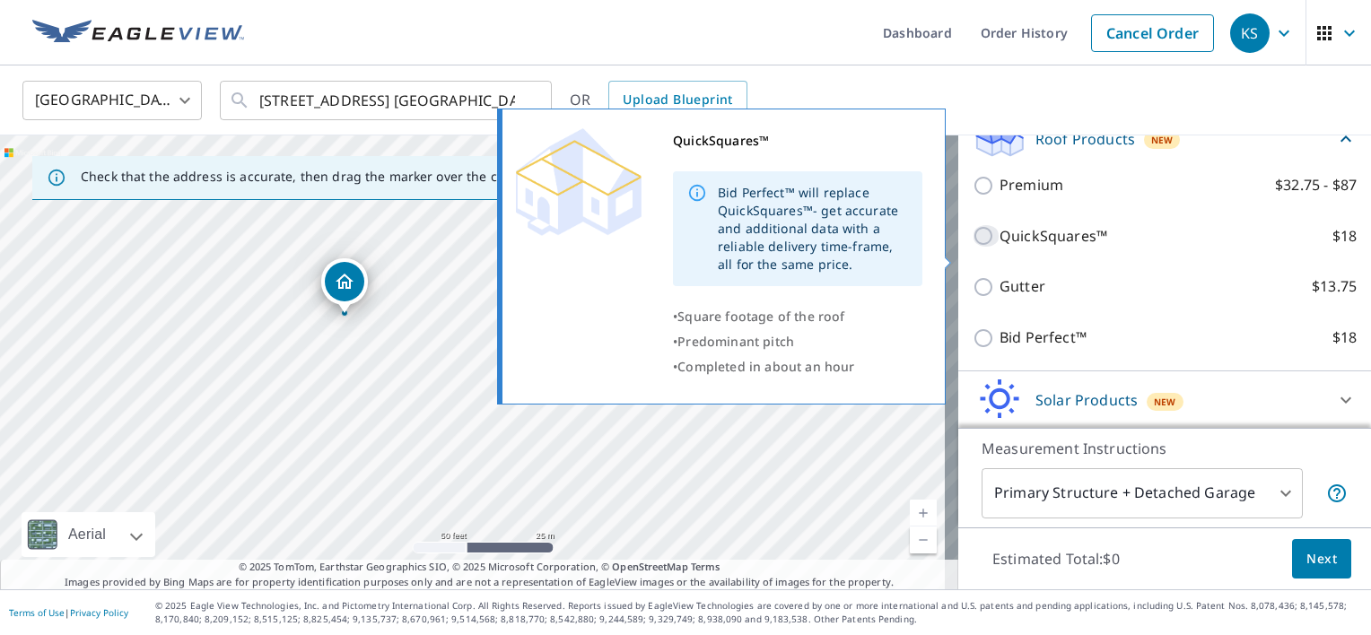
click at [972, 247] on input "QuickSquares™ $18" at bounding box center [985, 236] width 27 height 22
checkbox input "true"
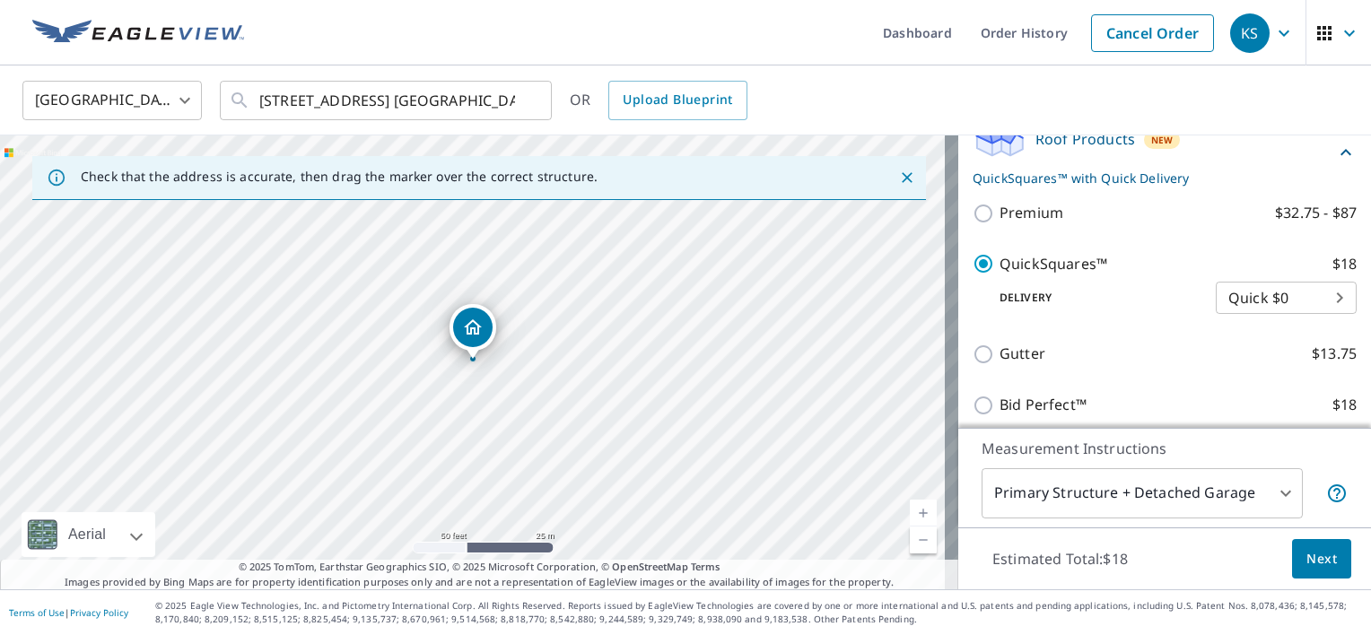
click at [1319, 548] on span "Next" at bounding box center [1321, 559] width 30 height 22
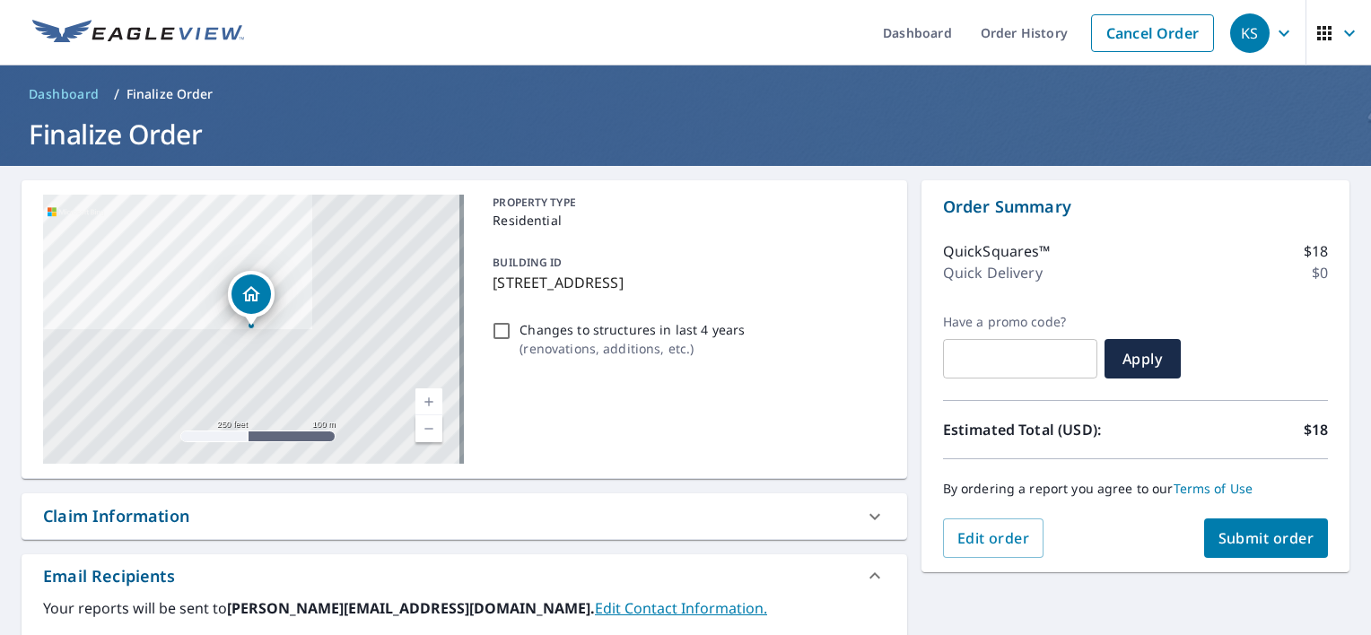
click at [1218, 538] on span "Submit order" at bounding box center [1266, 538] width 96 height 20
checkbox input "true"
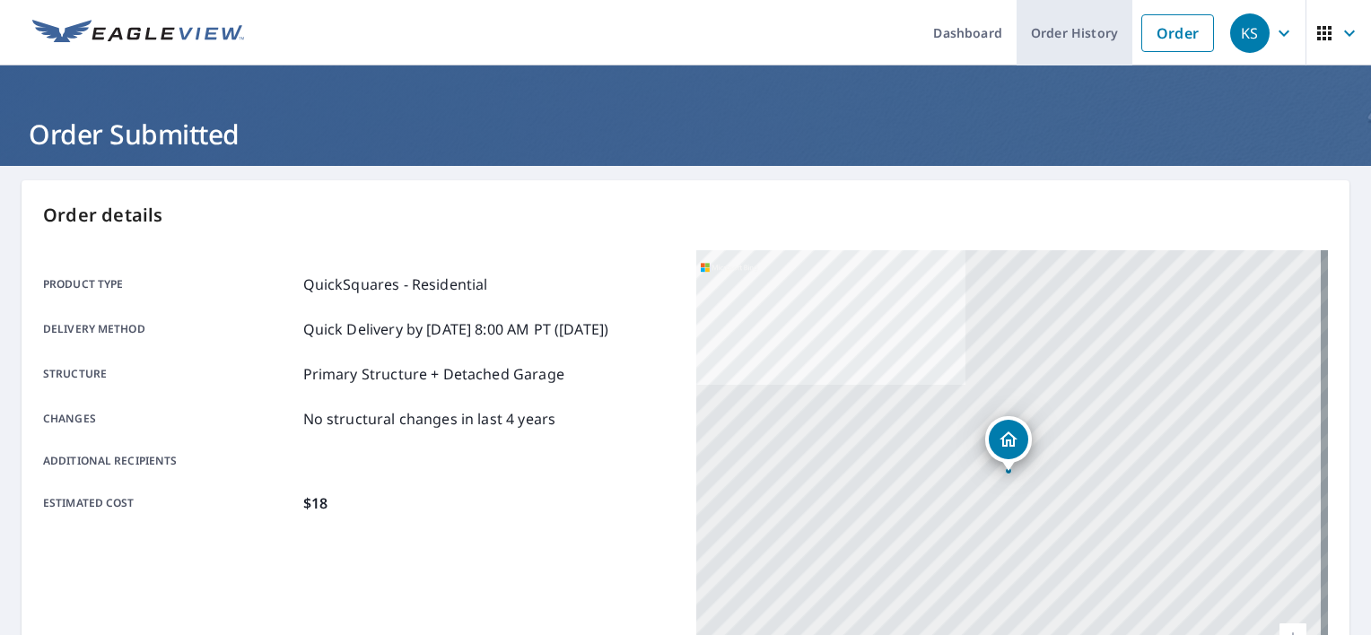
click at [1069, 30] on link "Order History" at bounding box center [1074, 32] width 116 height 65
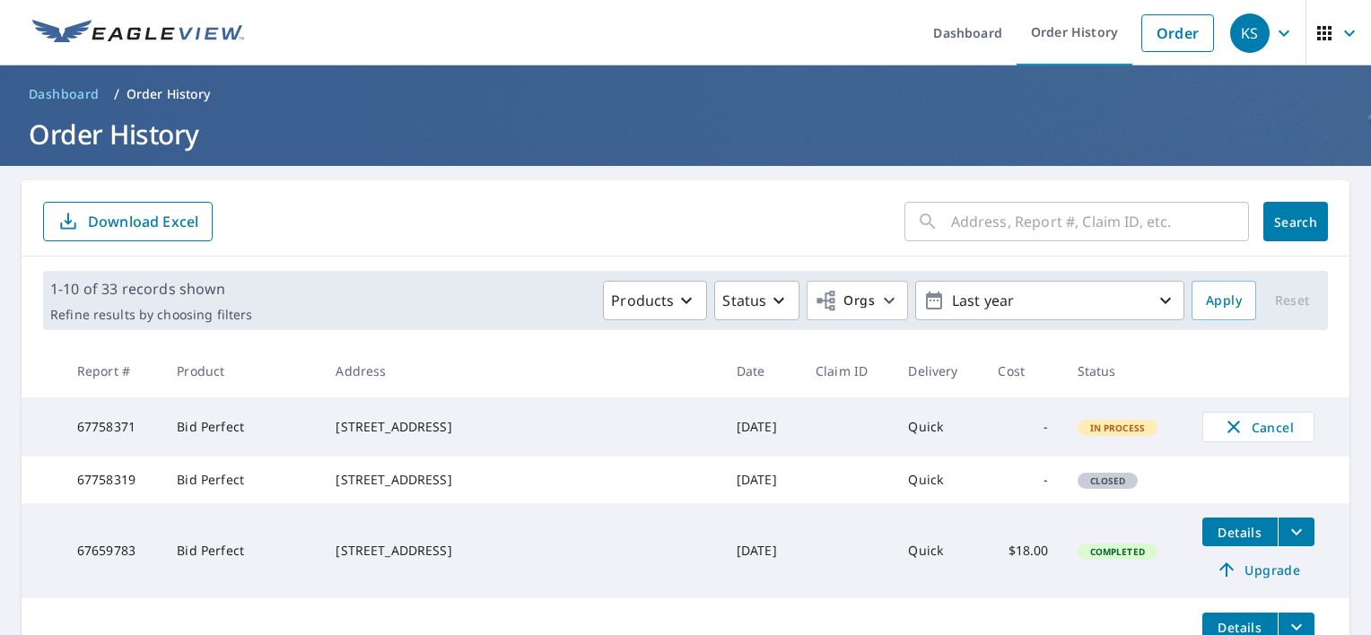
scroll to position [90, 0]
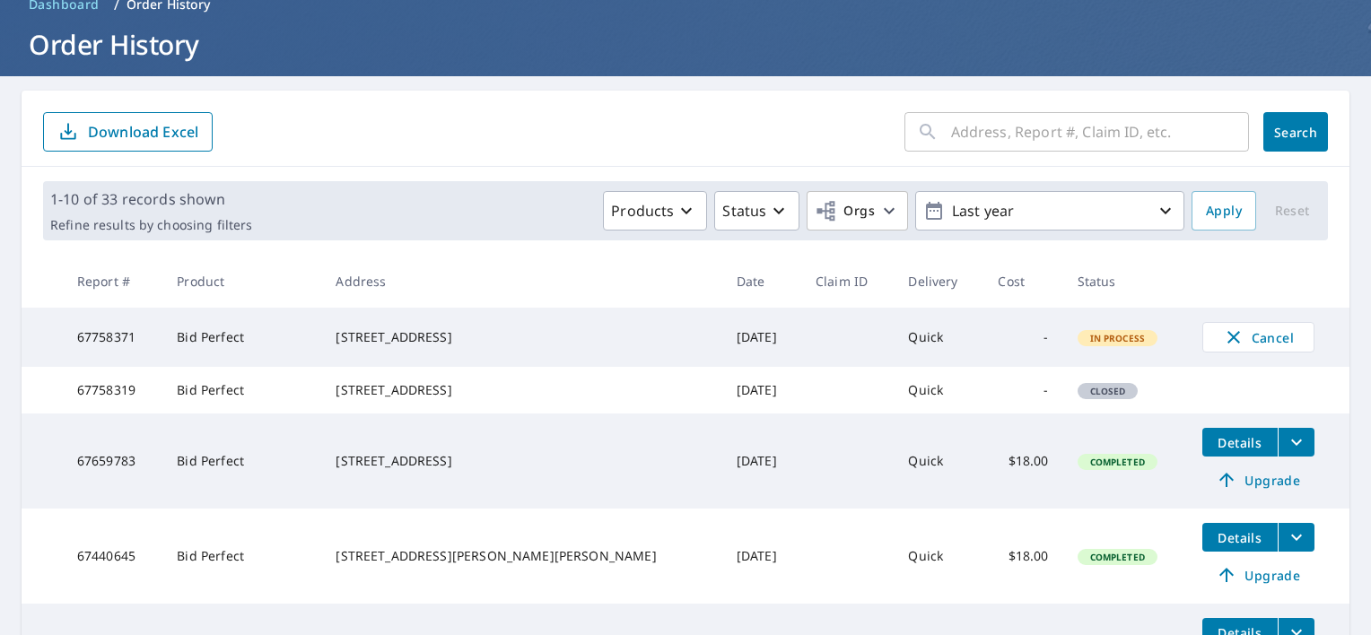
click at [1213, 451] on span "Details" at bounding box center [1240, 442] width 54 height 17
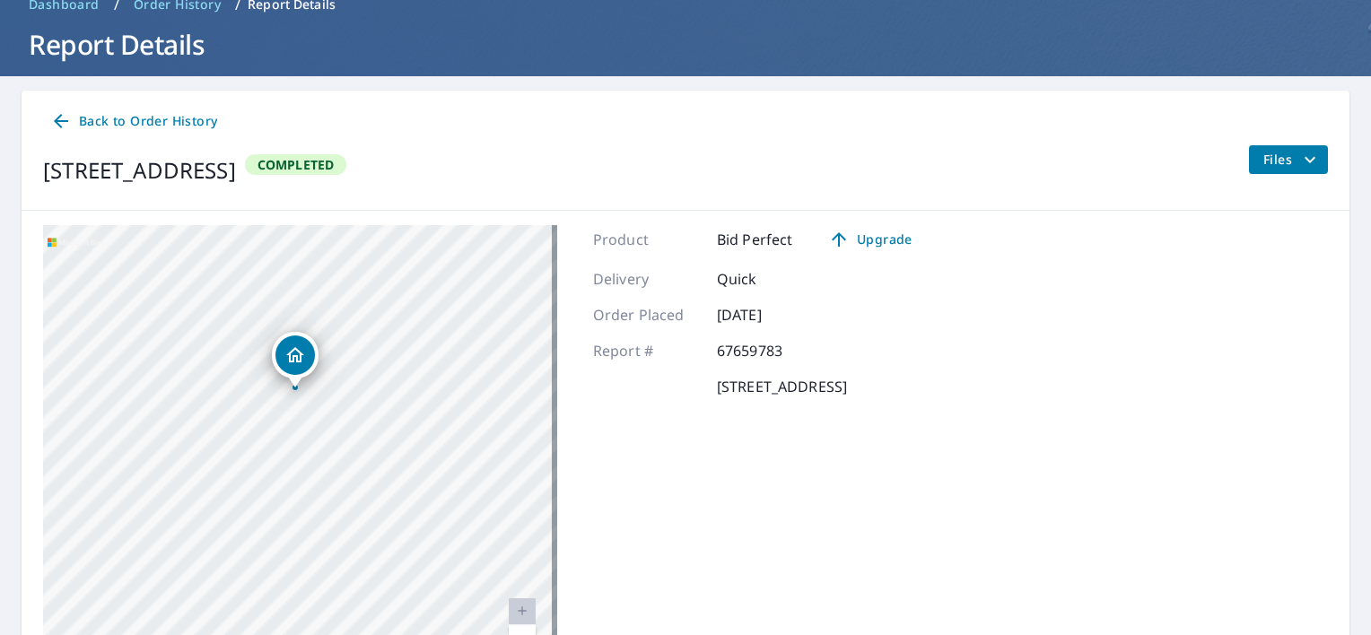
drag, startPoint x: 263, startPoint y: 429, endPoint x: 224, endPoint y: 352, distance: 86.2
click at [224, 352] on div "[STREET_ADDRESS]" at bounding box center [300, 449] width 514 height 448
drag, startPoint x: 308, startPoint y: 355, endPoint x: 291, endPoint y: 344, distance: 20.2
click at [291, 344] on div "Dropped pin, building 1, Residential property, 2812 Arbor St Houston, TX 77004" at bounding box center [277, 343] width 39 height 39
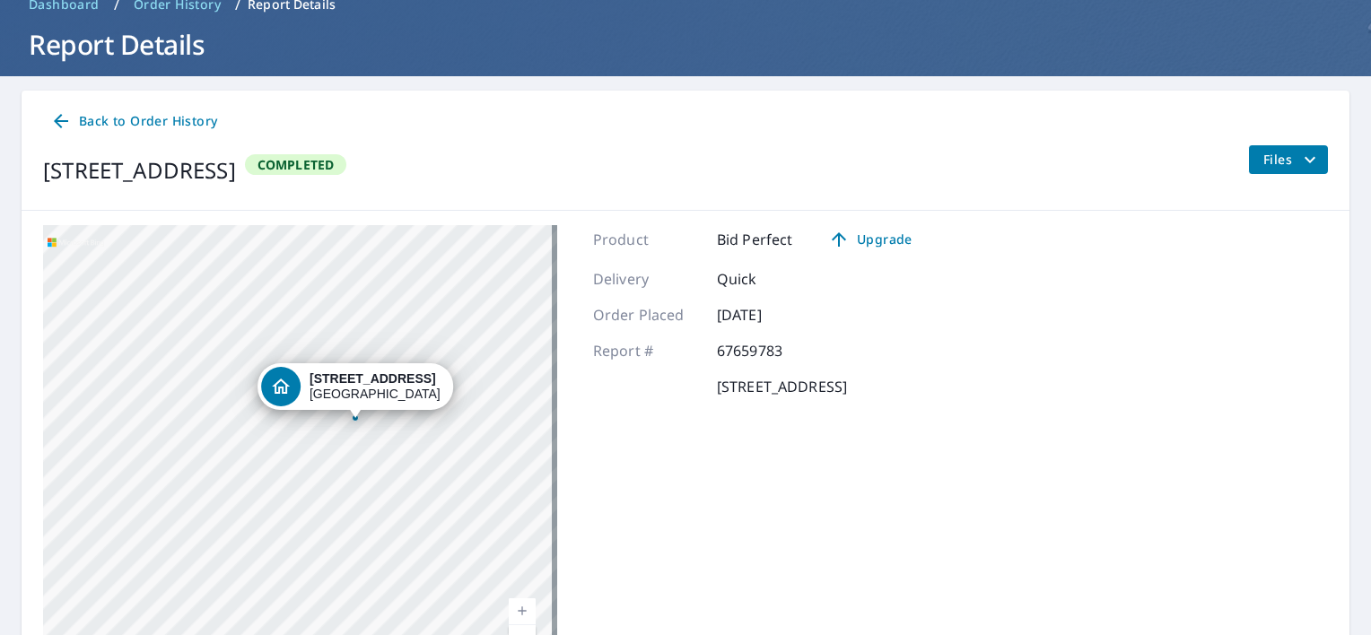
click at [396, 438] on div "[STREET_ADDRESS]" at bounding box center [300, 449] width 514 height 448
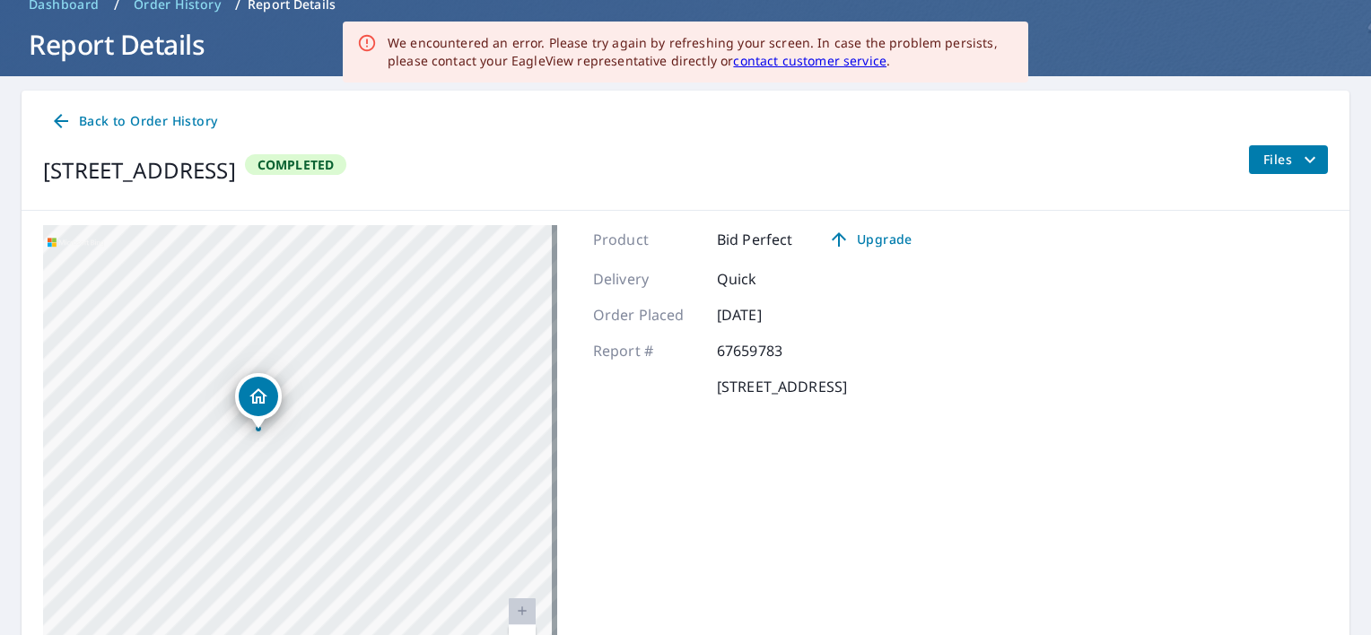
drag, startPoint x: 366, startPoint y: 397, endPoint x: 380, endPoint y: 372, distance: 28.9
click at [380, 372] on div "[STREET_ADDRESS]" at bounding box center [300, 449] width 514 height 448
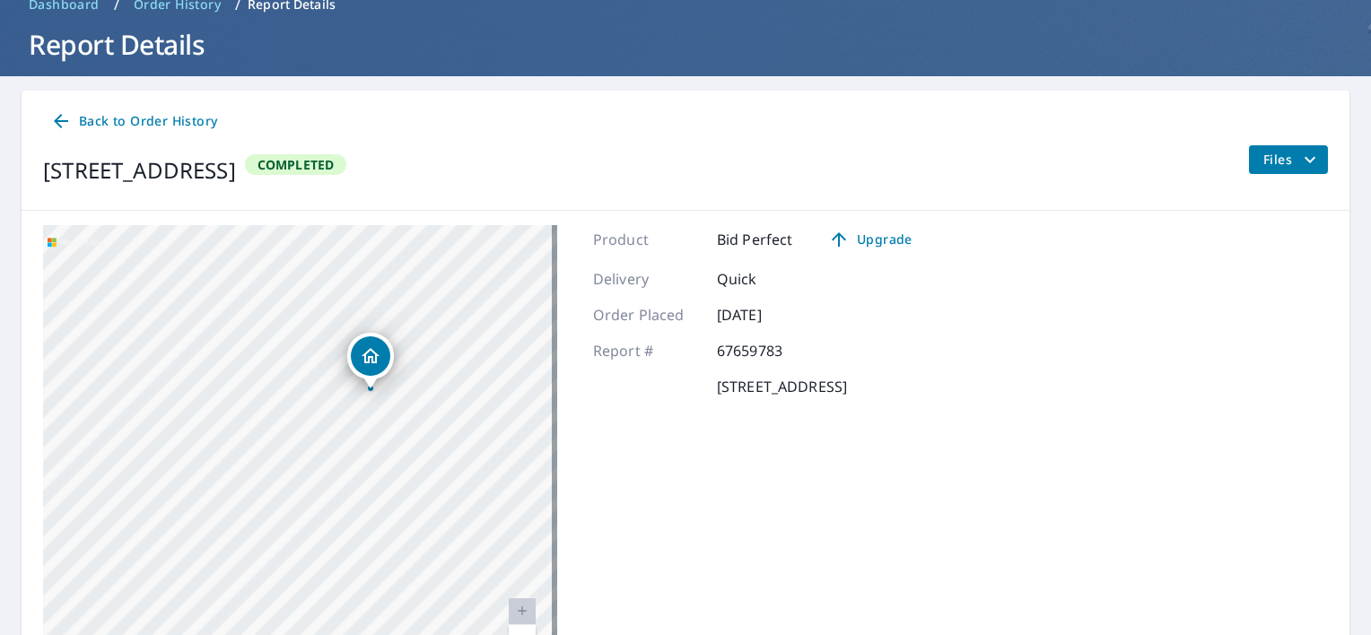
drag, startPoint x: 273, startPoint y: 453, endPoint x: 385, endPoint y: 413, distance: 119.2
click at [385, 413] on div "[STREET_ADDRESS]" at bounding box center [300, 449] width 514 height 448
